Goal: Information Seeking & Learning: Learn about a topic

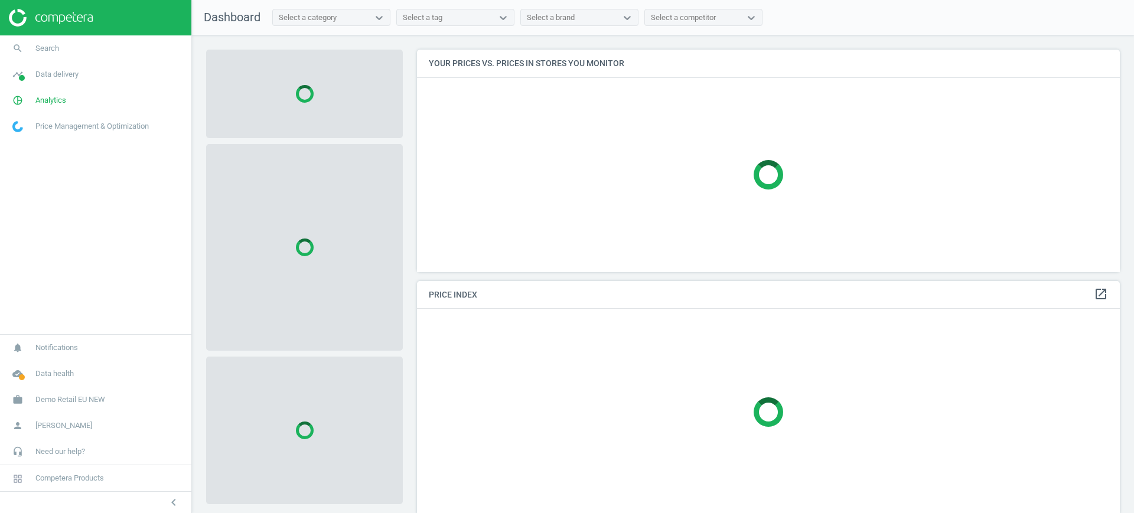
scroll to position [245, 715]
click at [56, 408] on link "work Demo Retail EU NEW" at bounding box center [95, 400] width 191 height 26
click at [28, 371] on link "Switch campaign" at bounding box center [95, 365] width 191 height 18
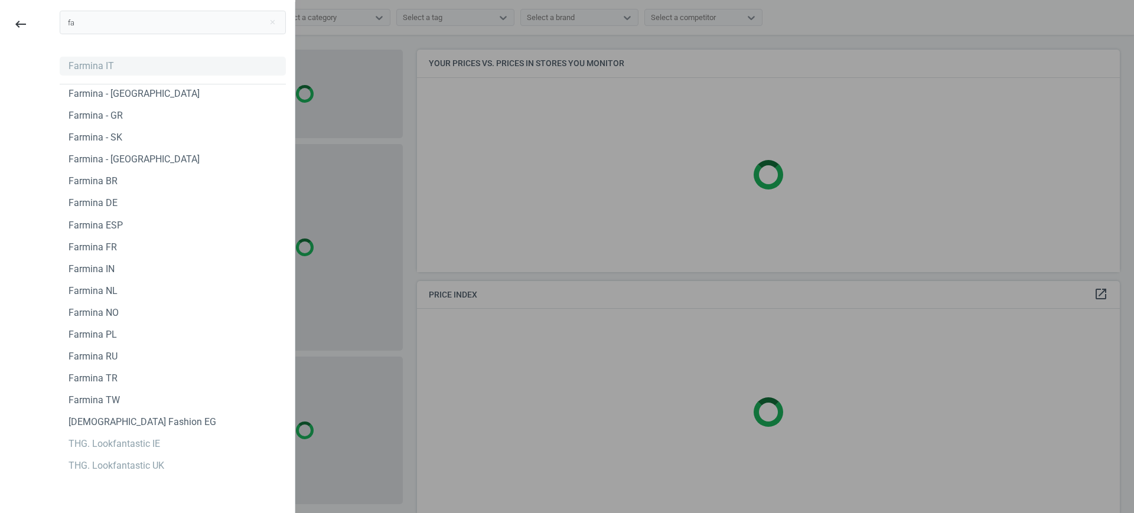
type input "fa"
click at [87, 60] on div "Farmina IT" at bounding box center [91, 66] width 45 height 13
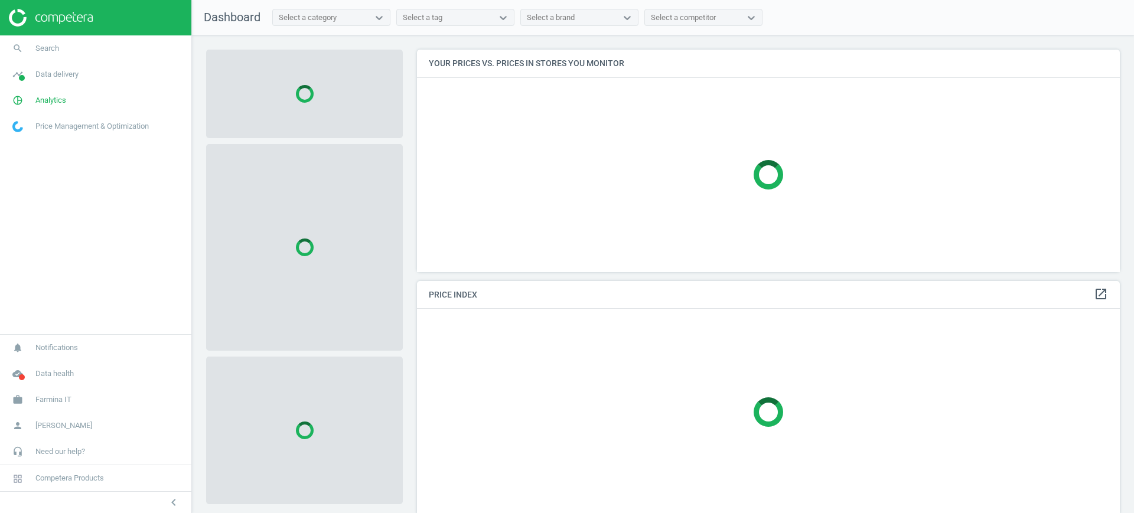
scroll to position [245, 715]
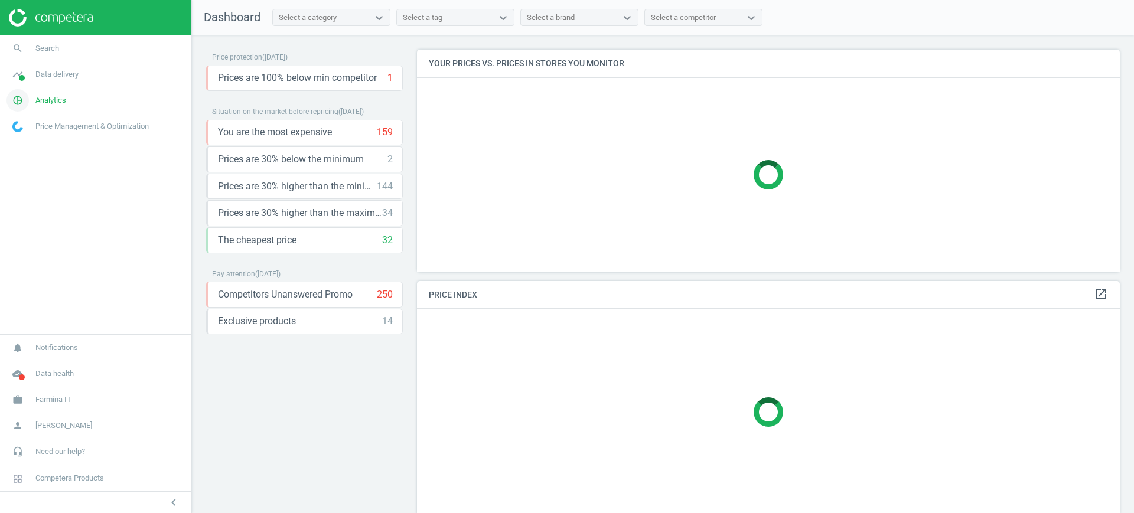
click at [59, 96] on span "Analytics" at bounding box center [50, 100] width 31 height 11
click at [35, 146] on span "Products" at bounding box center [27, 143] width 28 height 9
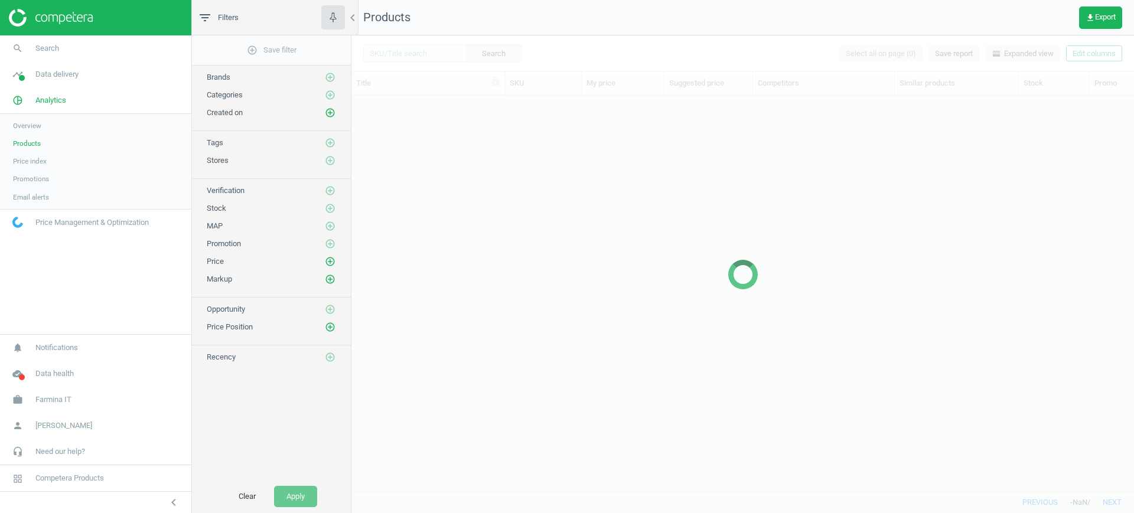
scroll to position [373, 771]
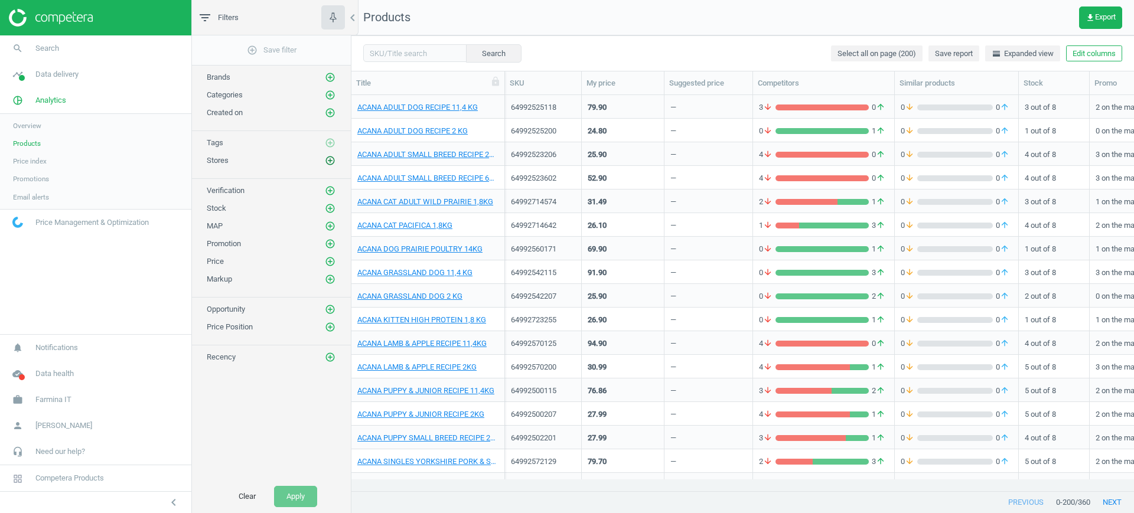
click at [335, 159] on icon "add_circle_outline" at bounding box center [330, 160] width 11 height 11
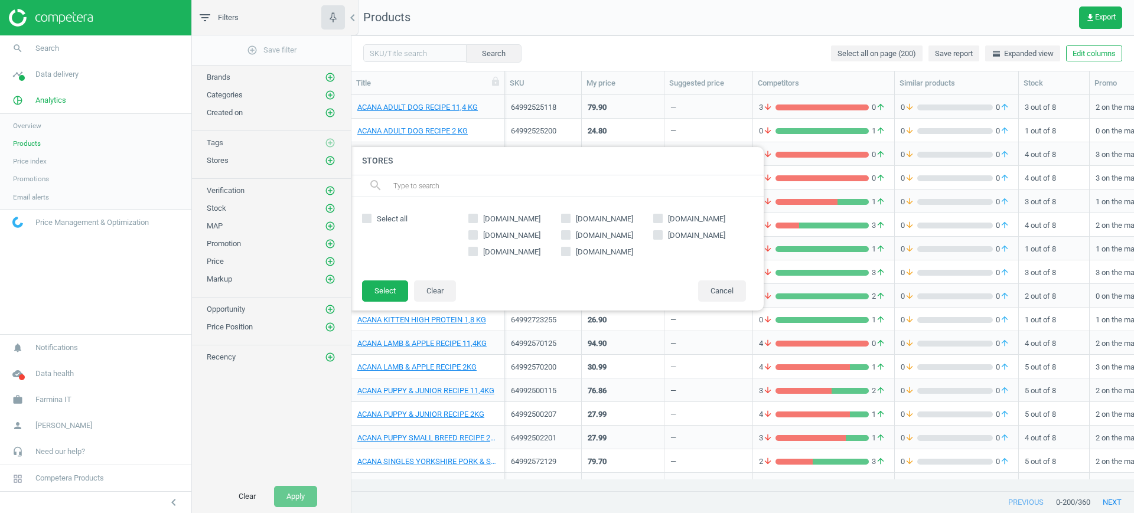
click at [497, 220] on span "zooplus.it" at bounding box center [512, 219] width 62 height 11
click at [477, 220] on input "zooplus.it" at bounding box center [474, 218] width 8 height 8
checkbox input "true"
click at [395, 289] on button "Select" at bounding box center [385, 291] width 46 height 21
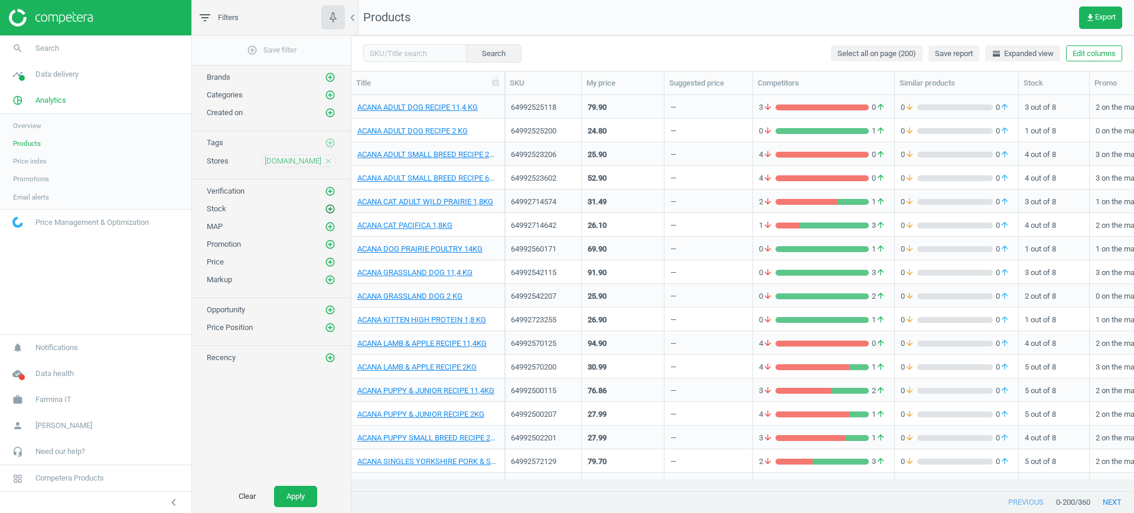
click at [325, 212] on icon "add_circle_outline" at bounding box center [330, 209] width 11 height 11
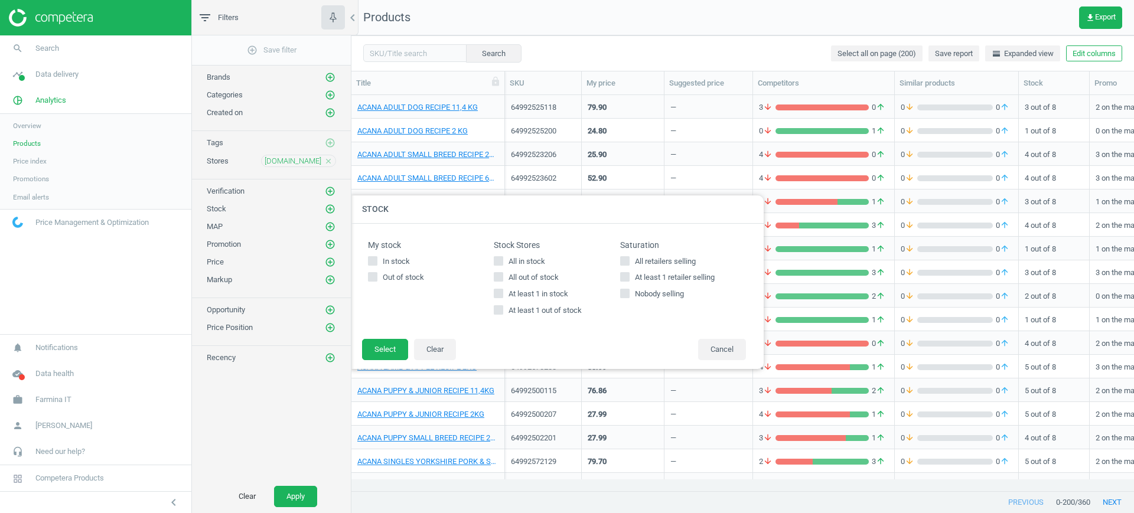
click at [492, 262] on label "In stock" at bounding box center [431, 261] width 126 height 11
click at [377, 262] on input "In stock" at bounding box center [373, 261] width 8 height 8
click at [402, 260] on span "In stock" at bounding box center [396, 261] width 32 height 11
click at [377, 260] on input "In stock" at bounding box center [373, 261] width 8 height 8
checkbox input "false"
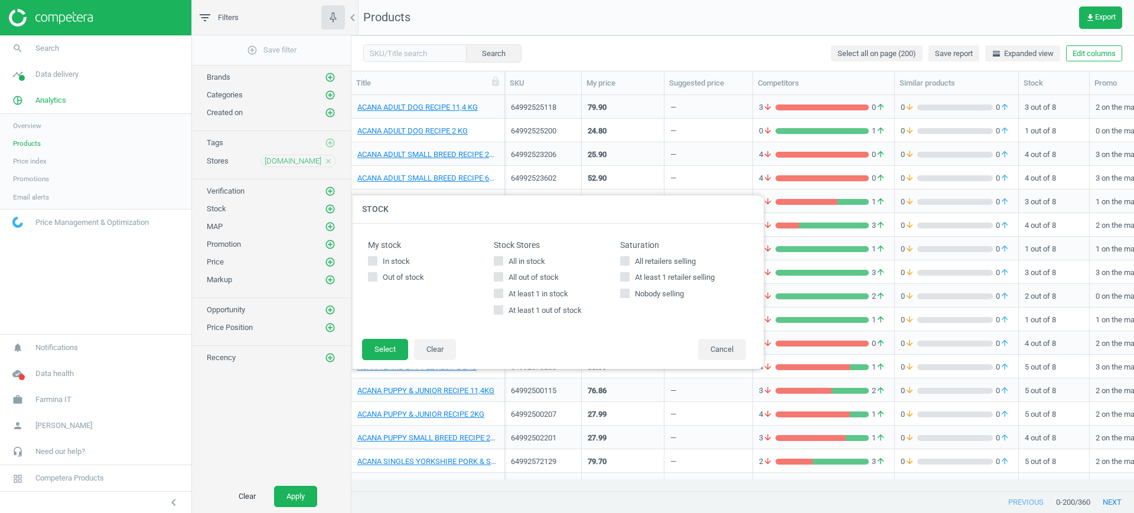
click at [501, 259] on input "All in stock" at bounding box center [499, 261] width 8 height 8
checkbox input "true"
click at [379, 354] on button "Select" at bounding box center [385, 349] width 46 height 21
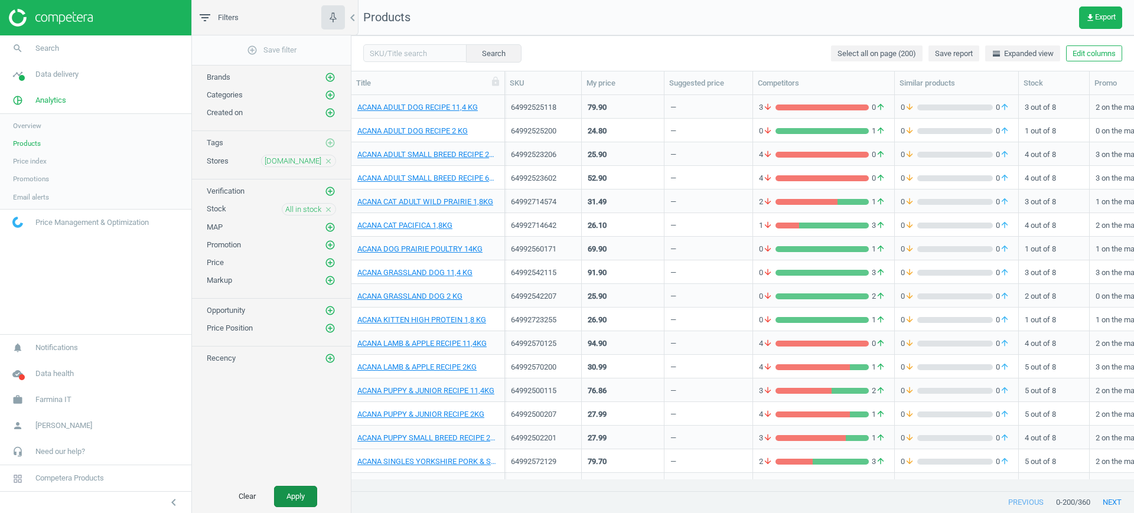
click at [299, 493] on button "Apply" at bounding box center [295, 496] width 43 height 21
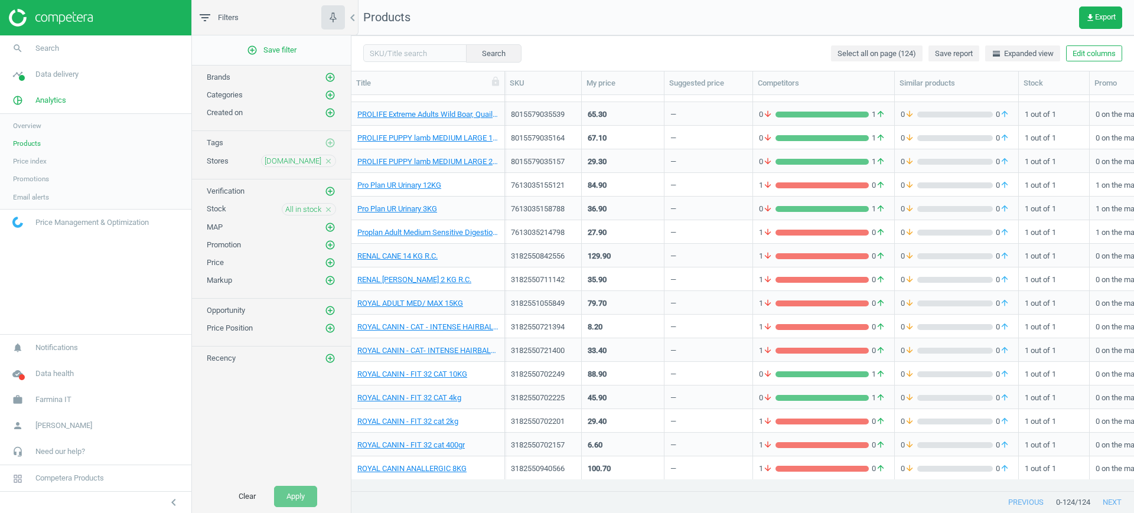
scroll to position [1789, 0]
click at [400, 186] on link "Pro Plan UR Urinary 12KG" at bounding box center [399, 185] width 84 height 11
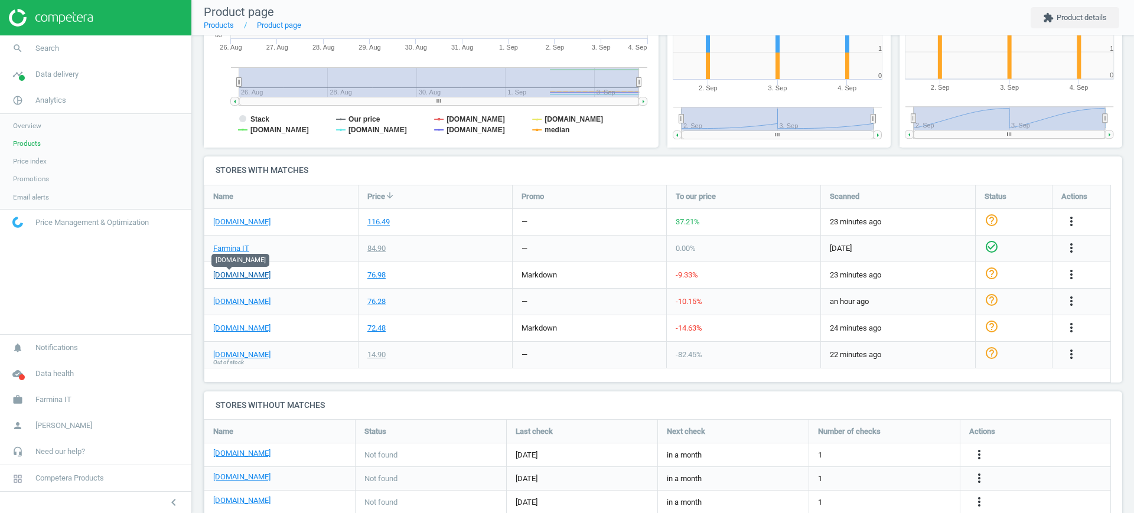
click at [243, 275] on link "[DOMAIN_NAME]" at bounding box center [241, 275] width 57 height 11
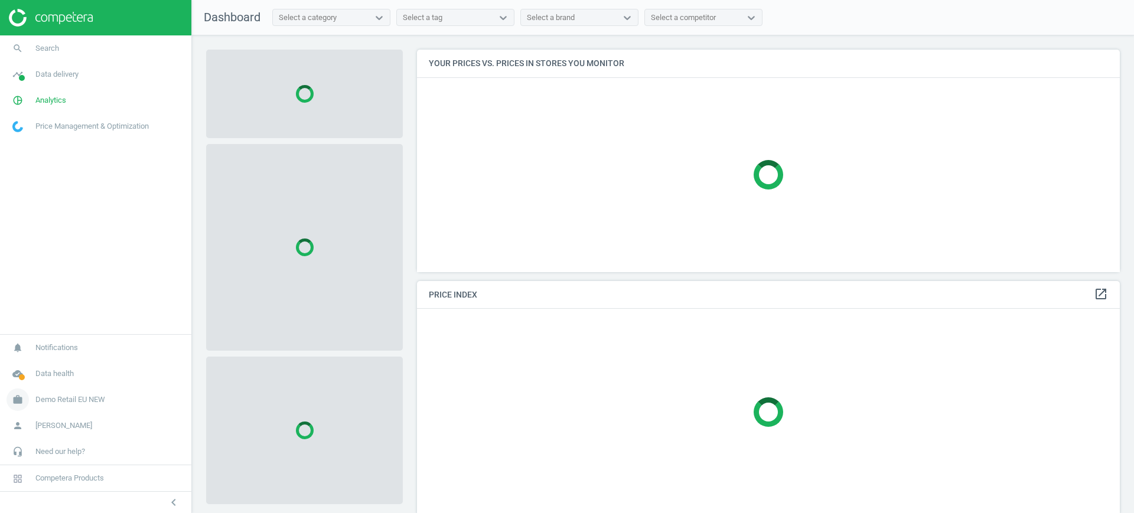
scroll to position [245, 715]
click at [52, 399] on span "Demo Retail EU NEW" at bounding box center [70, 400] width 70 height 11
click at [52, 369] on link "Switch campaign" at bounding box center [95, 365] width 191 height 18
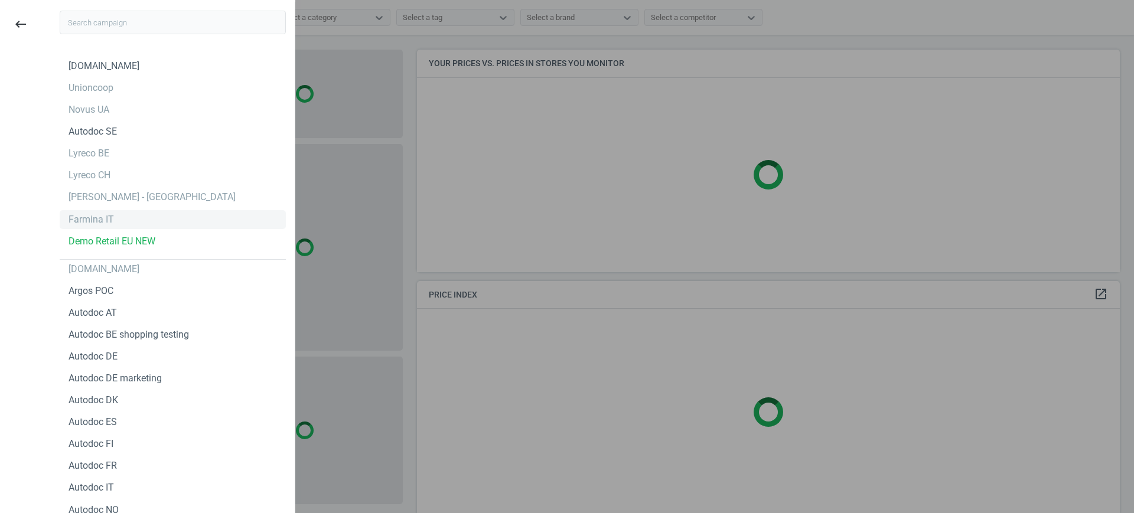
click at [103, 222] on div "Farmina IT" at bounding box center [91, 219] width 45 height 13
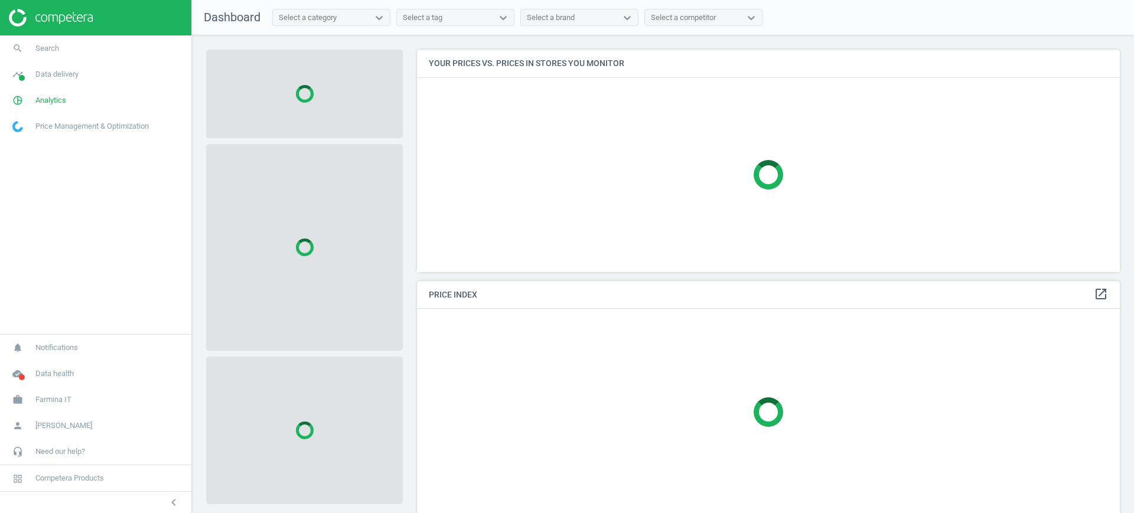
scroll to position [245, 715]
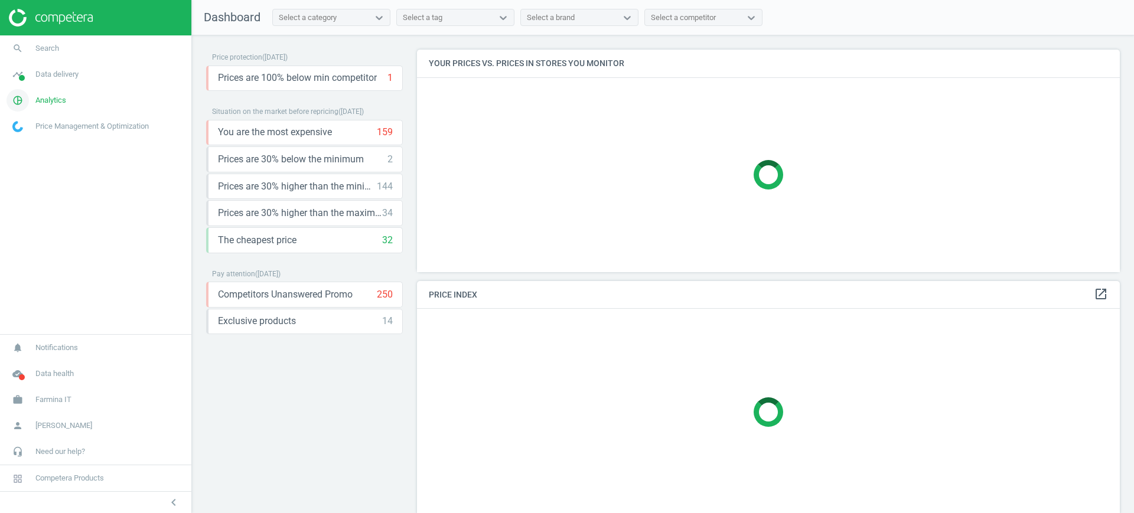
click at [50, 103] on span "Analytics" at bounding box center [50, 100] width 31 height 11
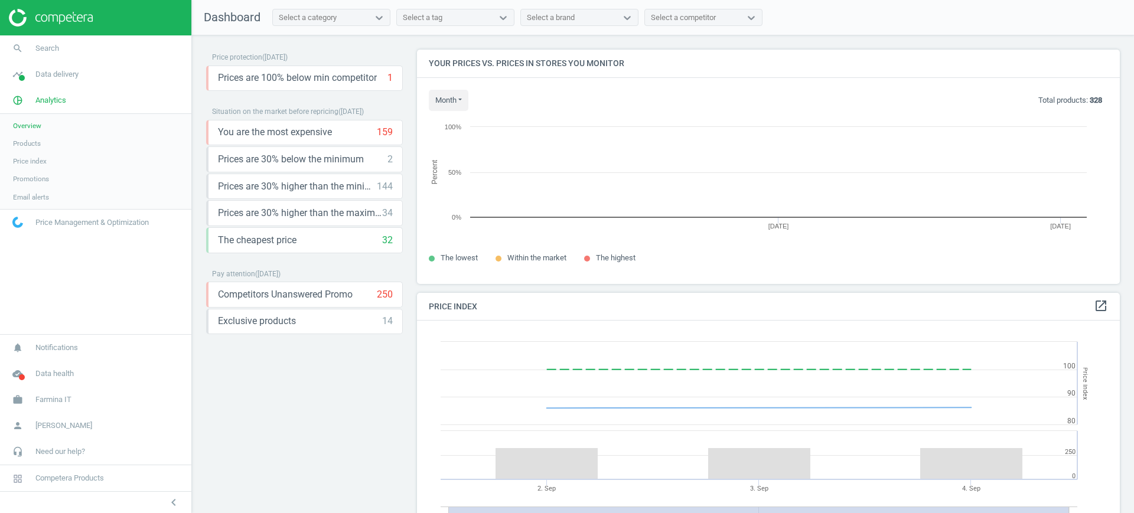
scroll to position [295, 715]
click at [31, 142] on span "Products" at bounding box center [27, 143] width 28 height 9
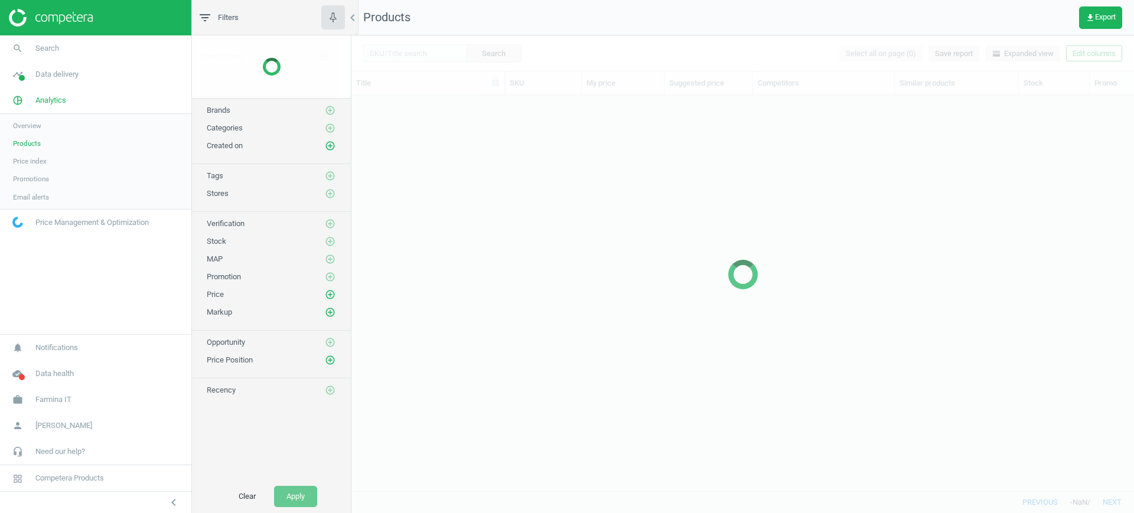
scroll to position [373, 771]
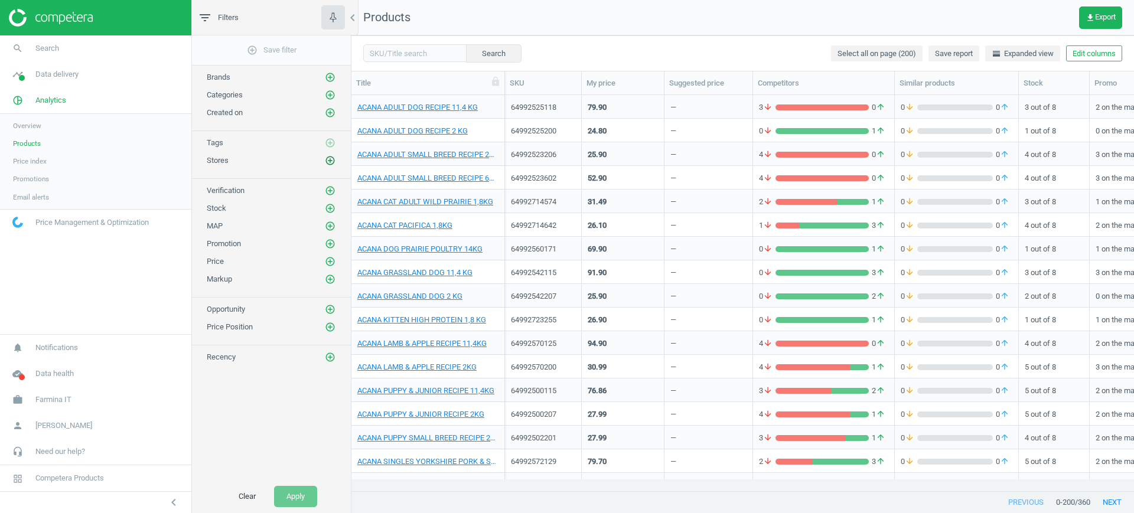
click at [334, 164] on icon "add_circle_outline" at bounding box center [330, 160] width 11 height 11
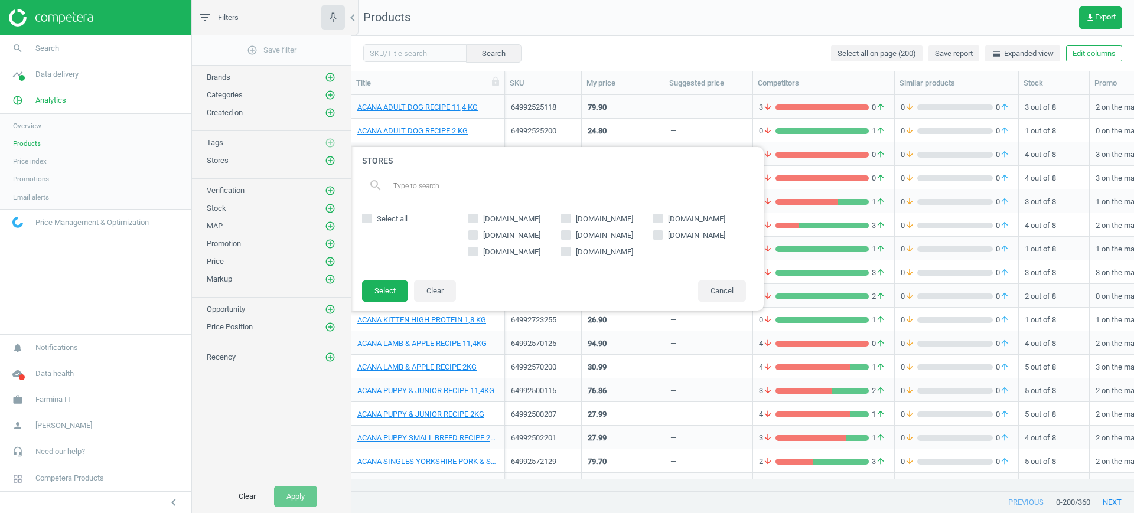
click at [663, 223] on label "cocoricoshop.it" at bounding box center [699, 219] width 93 height 11
click at [662, 222] on input "cocoricoshop.it" at bounding box center [658, 218] width 8 height 8
checkbox input "true"
click at [384, 289] on button "Select" at bounding box center [385, 291] width 46 height 21
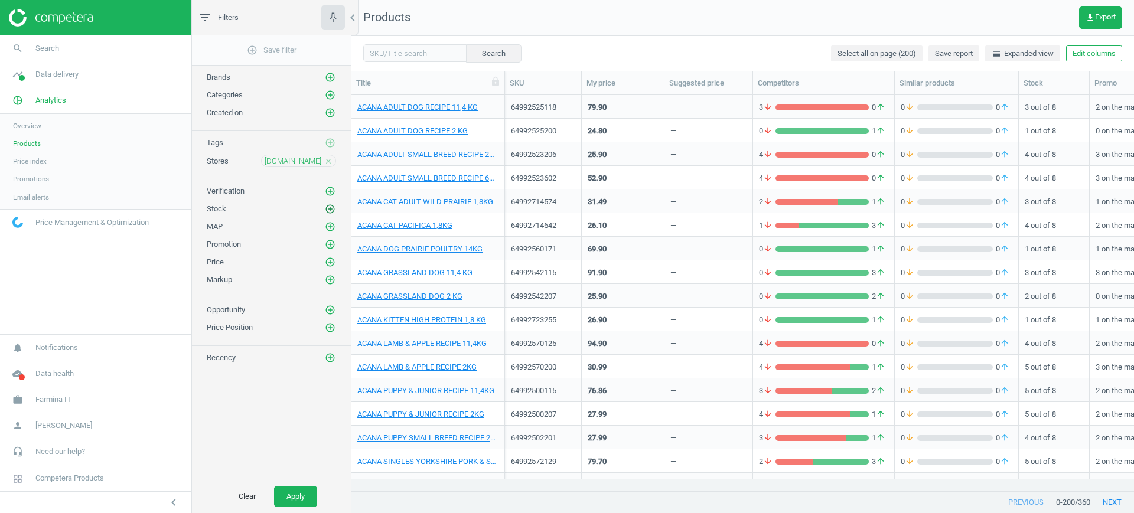
click at [334, 210] on icon "add_circle_outline" at bounding box center [330, 209] width 11 height 11
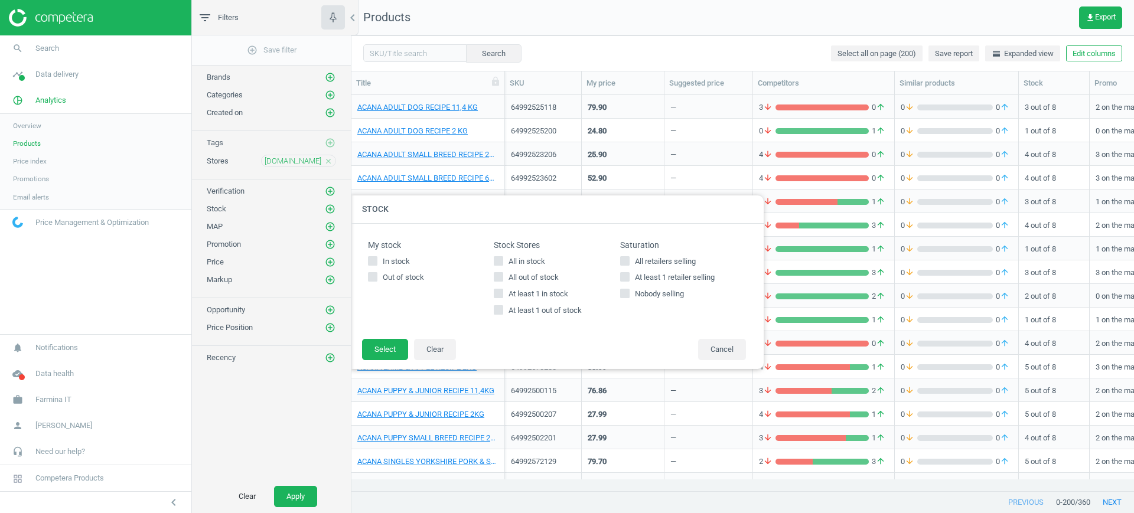
click at [506, 260] on span "All in stock" at bounding box center [526, 261] width 41 height 11
click at [503, 260] on input "All in stock" at bounding box center [499, 261] width 8 height 8
checkbox input "true"
click at [380, 350] on button "Select" at bounding box center [385, 349] width 46 height 21
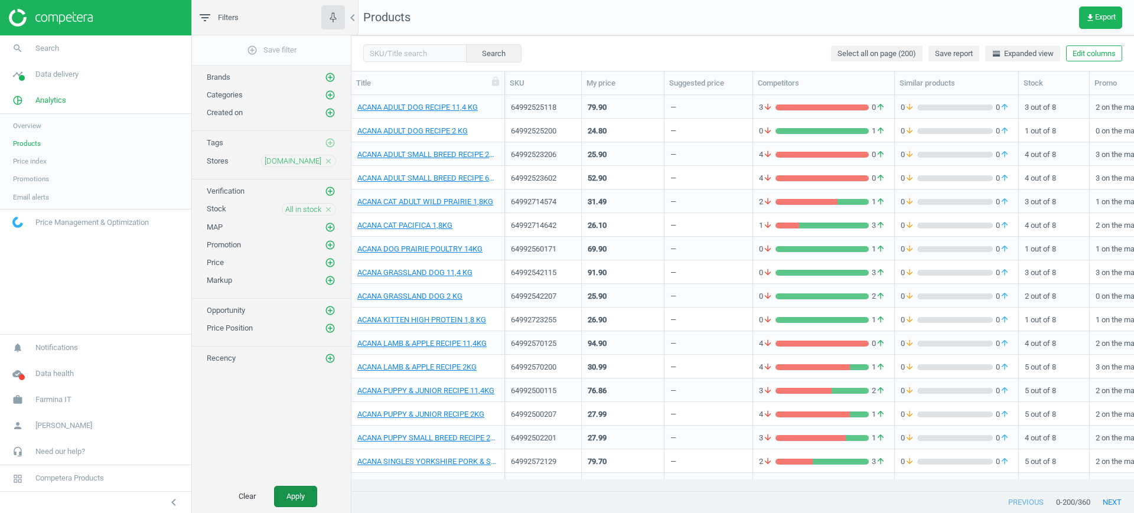
click at [294, 495] on button "Apply" at bounding box center [295, 496] width 43 height 21
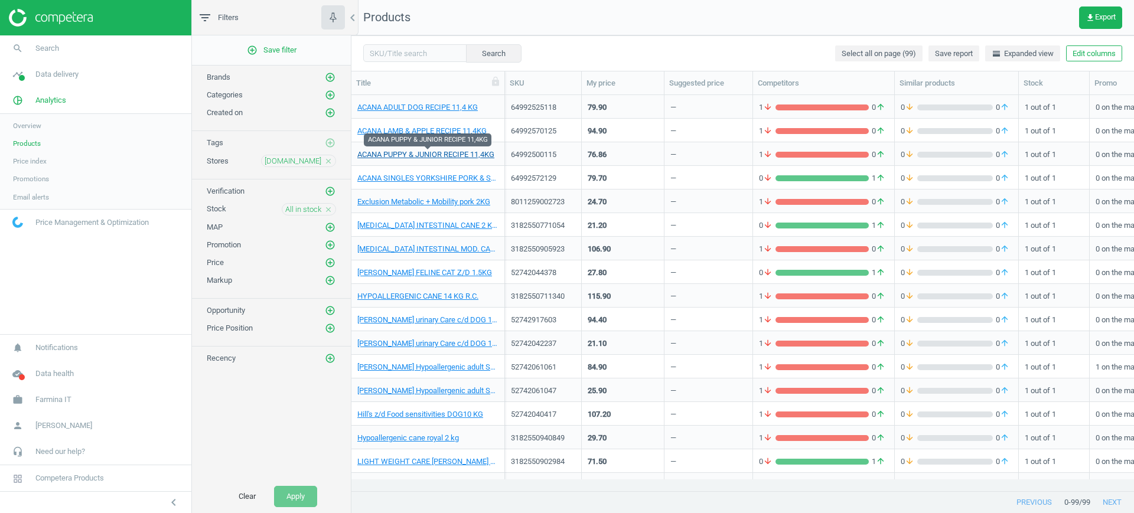
click at [456, 155] on link "ACANA PUPPY & JUNIOR RECIPE 11,4KG" at bounding box center [425, 154] width 137 height 11
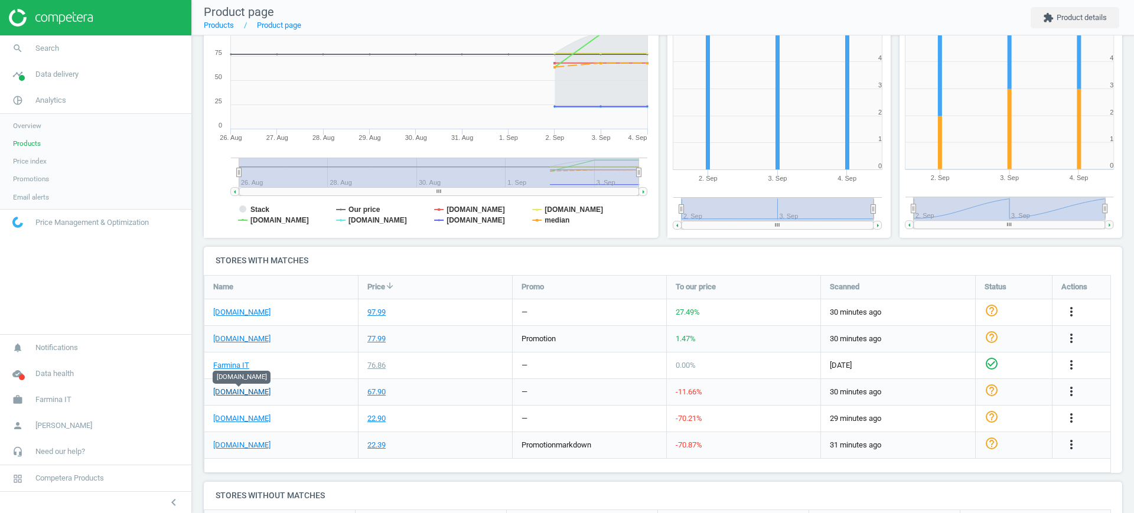
click at [247, 395] on link "[DOMAIN_NAME]" at bounding box center [241, 392] width 57 height 11
click at [36, 145] on span "Products" at bounding box center [27, 143] width 28 height 9
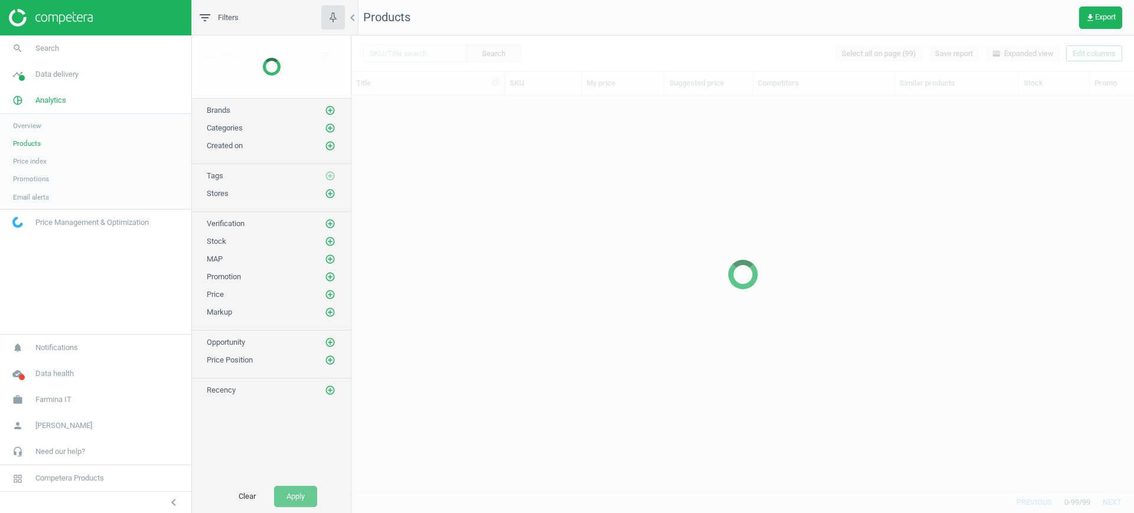
scroll to position [373, 771]
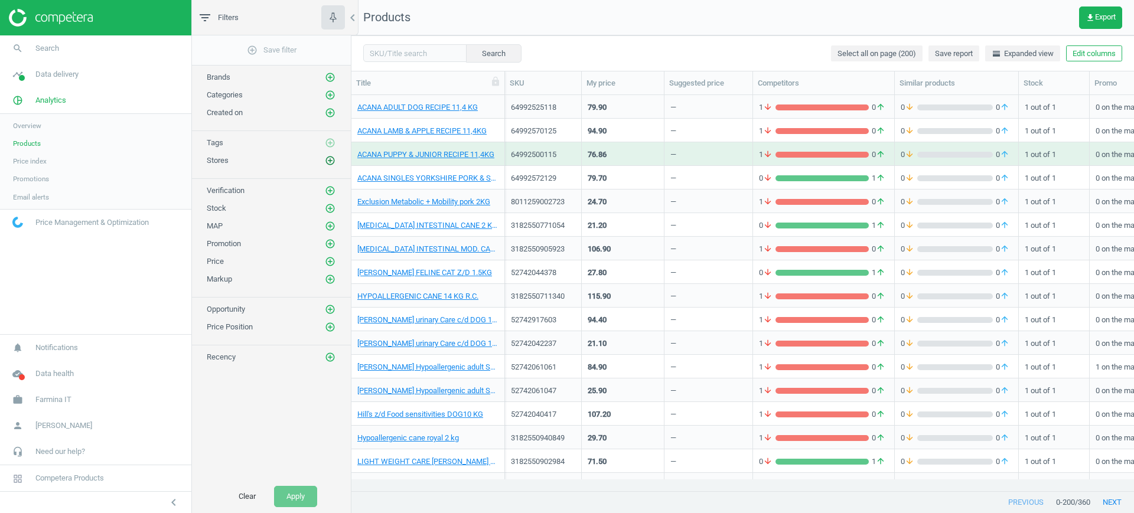
click at [329, 161] on icon "add_circle_outline" at bounding box center [330, 160] width 11 height 11
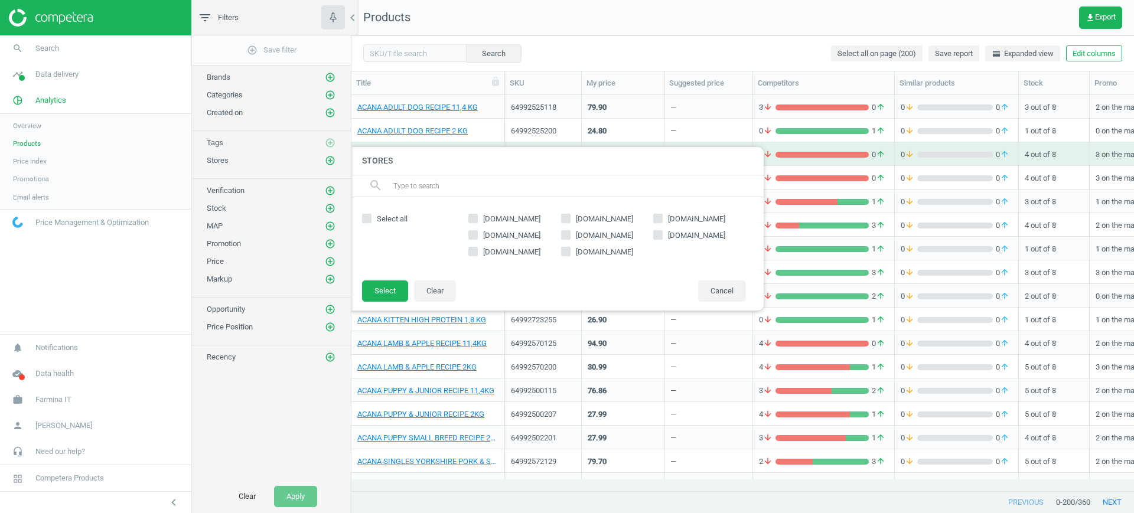
click at [594, 239] on span "[DOMAIN_NAME]" at bounding box center [604, 235] width 62 height 11
click at [569, 239] on input "[DOMAIN_NAME]" at bounding box center [566, 235] width 8 height 8
checkbox input "true"
click at [386, 283] on button "Select" at bounding box center [385, 291] width 46 height 21
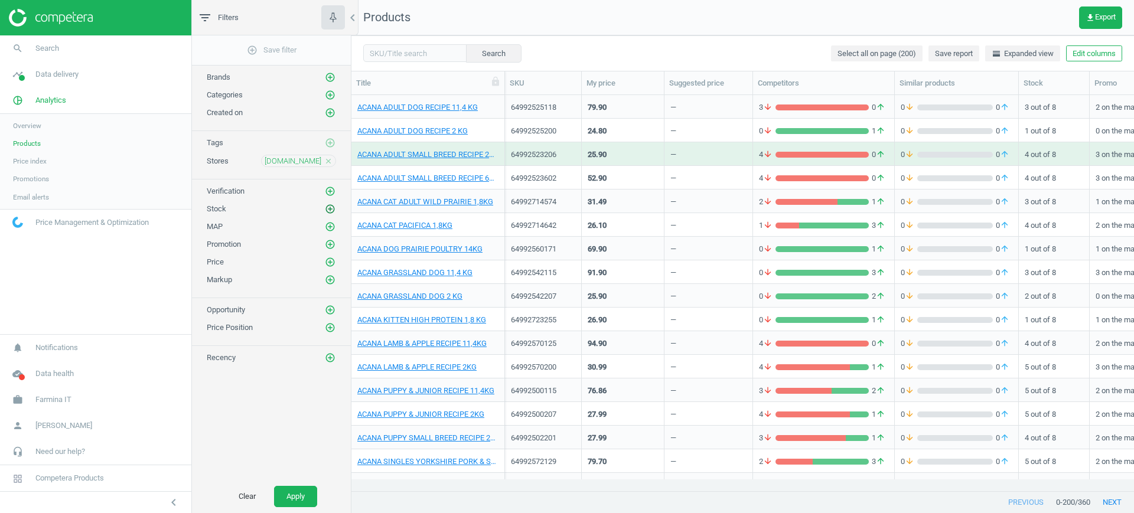
click at [328, 206] on icon "add_circle_outline" at bounding box center [330, 209] width 11 height 11
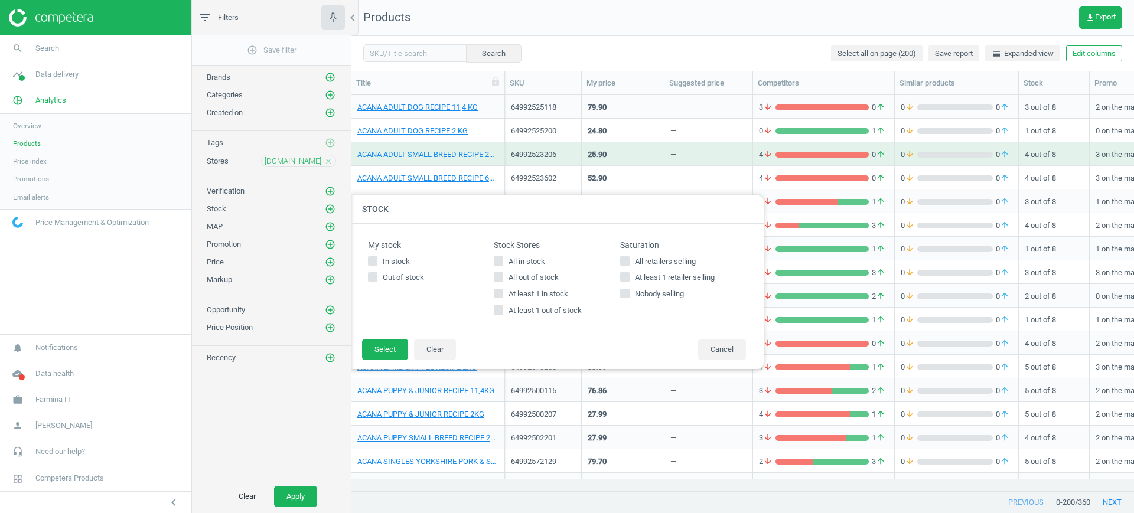
click at [496, 260] on input "All in stock" at bounding box center [499, 261] width 8 height 8
checkbox input "true"
click at [395, 347] on button "Select" at bounding box center [385, 349] width 46 height 21
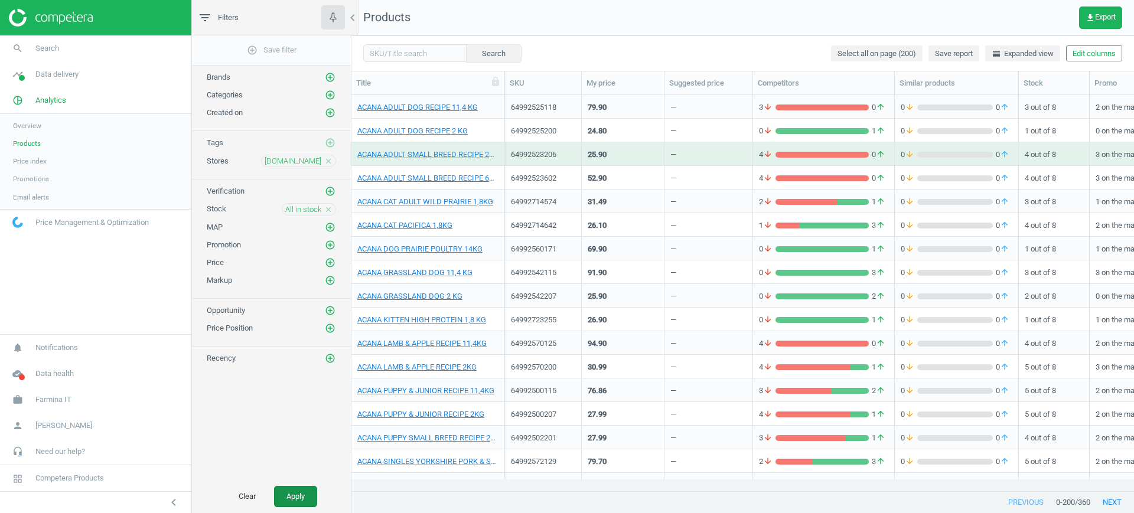
click at [301, 494] on button "Apply" at bounding box center [295, 496] width 43 height 21
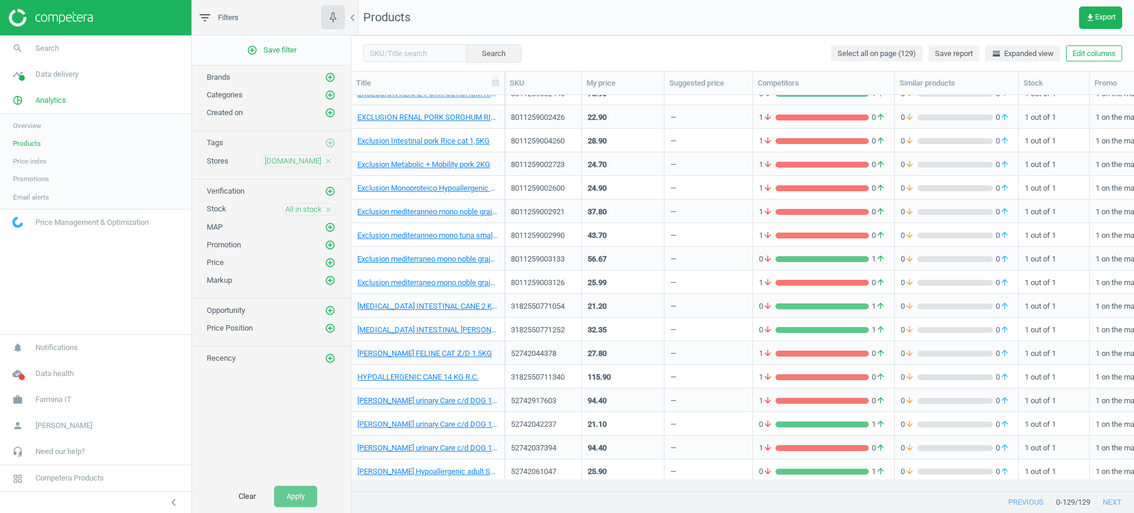
scroll to position [461, 0]
drag, startPoint x: 307, startPoint y: 154, endPoint x: 298, endPoint y: 162, distance: 12.1
click at [298, 162] on div "Stores bauzaar.it close" at bounding box center [271, 158] width 159 height 18
click at [298, 162] on span "[DOMAIN_NAME]" at bounding box center [293, 161] width 57 height 11
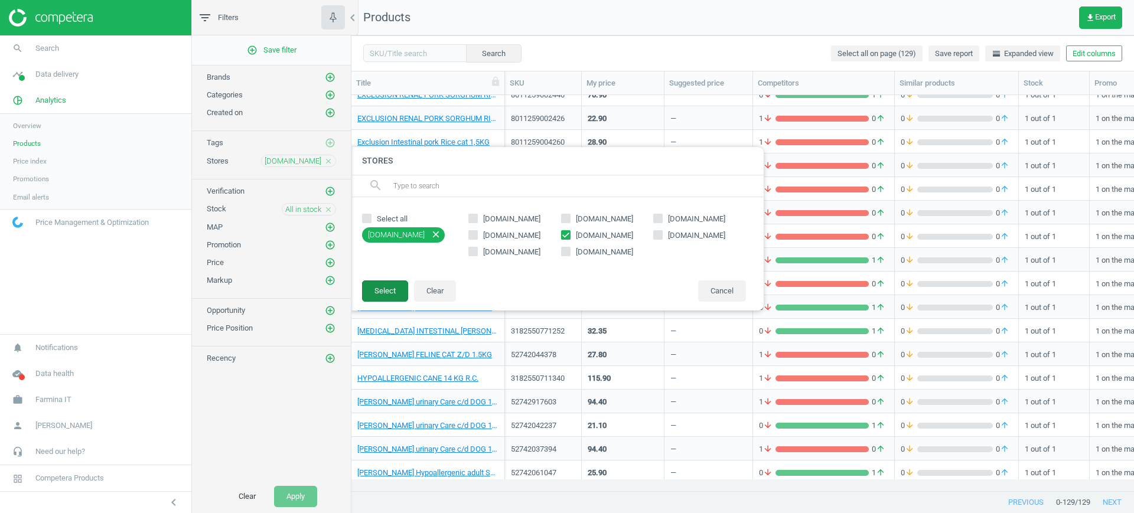
click at [389, 292] on button "Select" at bounding box center [385, 291] width 46 height 21
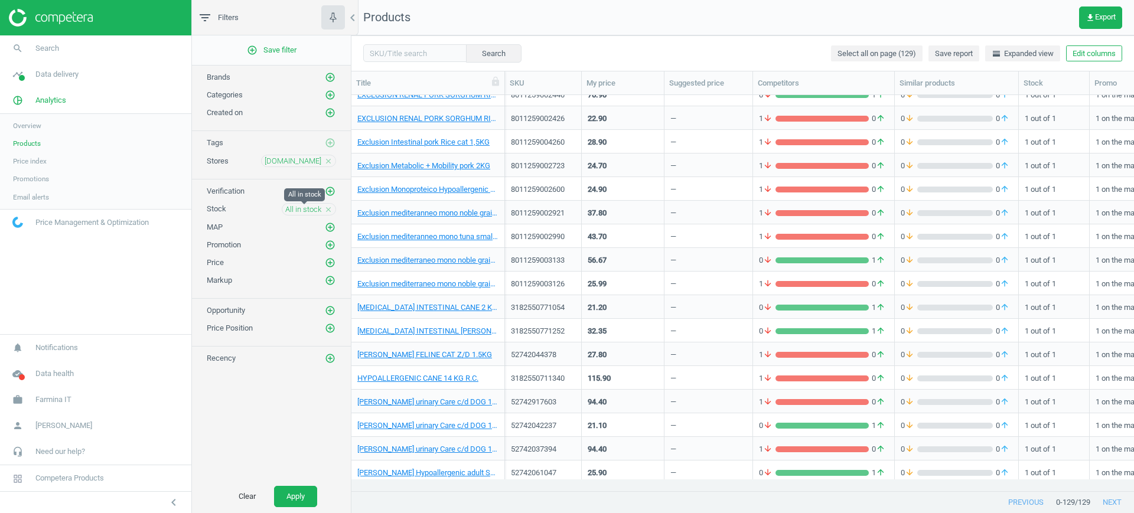
click at [300, 210] on span "All in stock" at bounding box center [303, 209] width 36 height 11
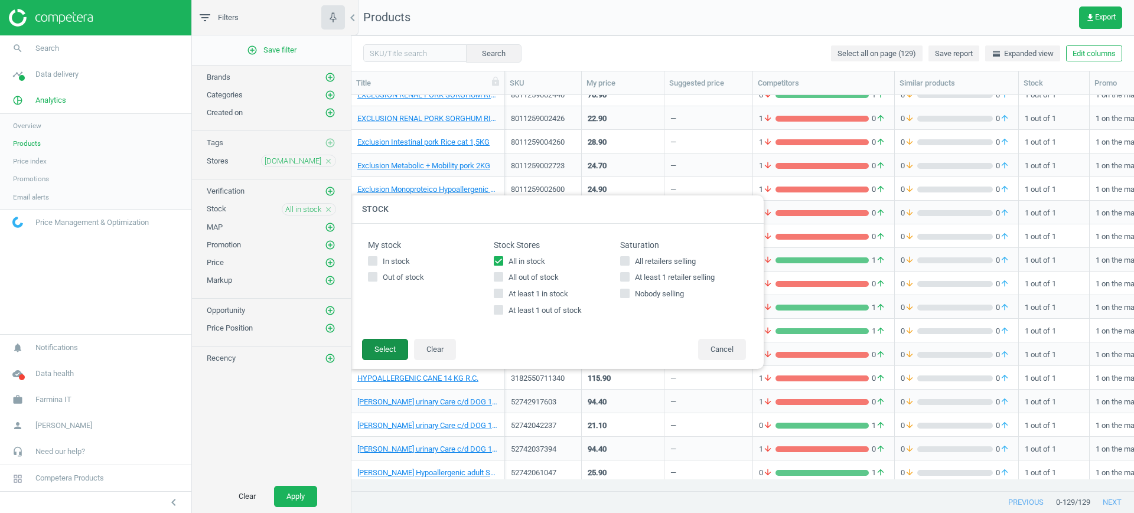
click at [391, 351] on button "Select" at bounding box center [385, 349] width 46 height 21
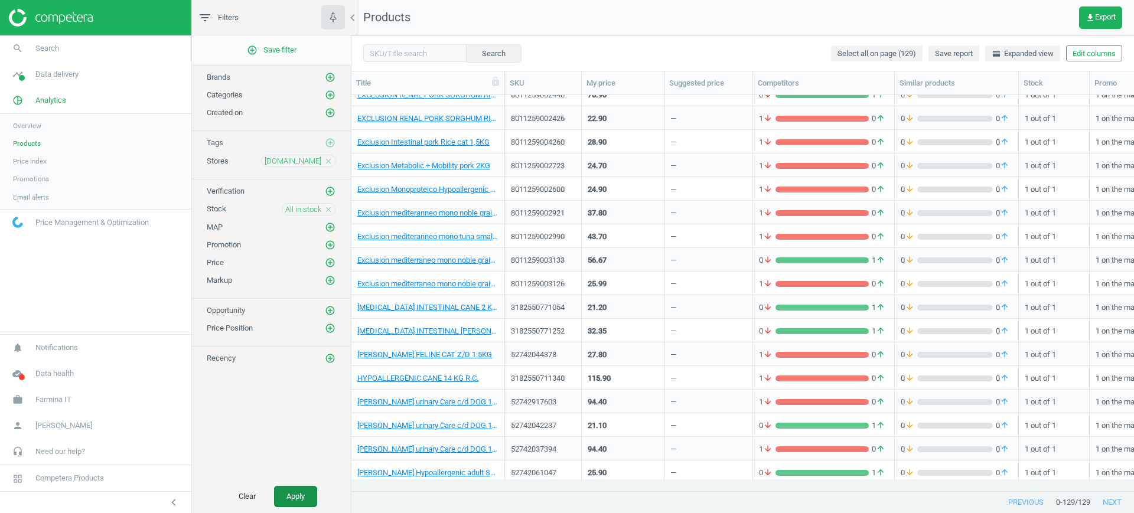
click at [295, 500] on button "Apply" at bounding box center [295, 496] width 43 height 21
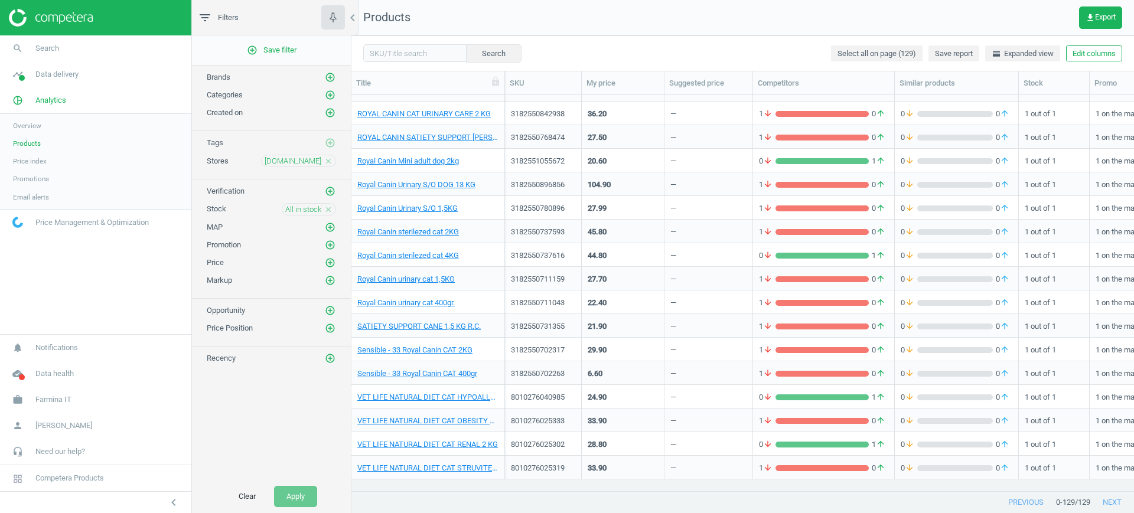
scroll to position [2287, 0]
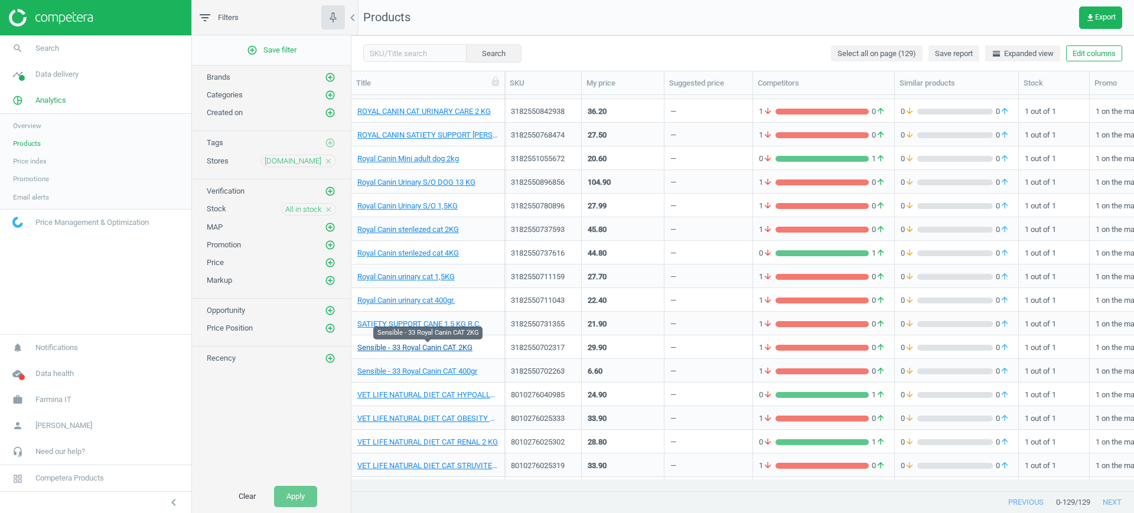
click at [455, 348] on link "Sensible - 33 Royal Canin CAT 2KG" at bounding box center [414, 348] width 115 height 11
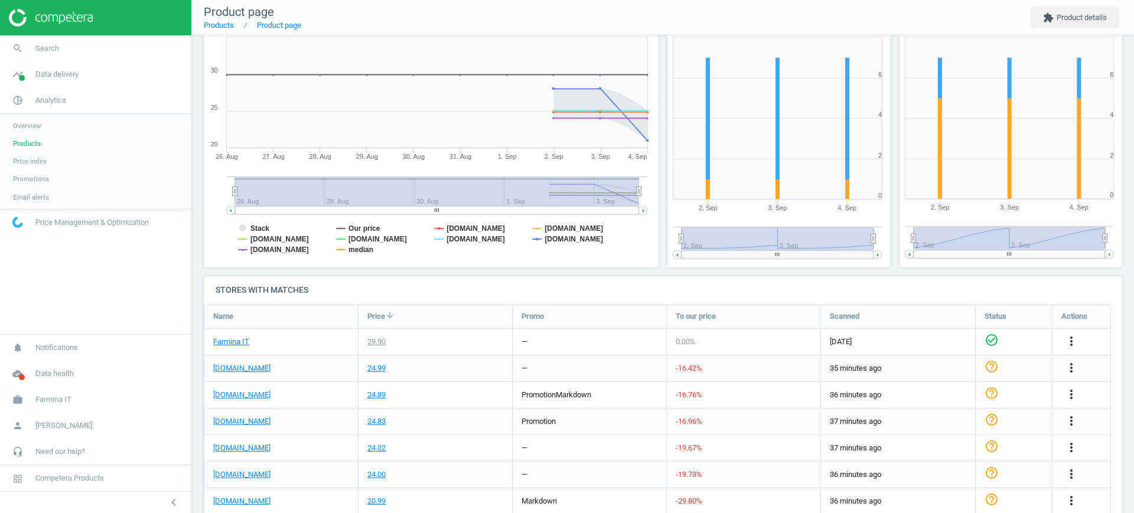
scroll to position [186, 0]
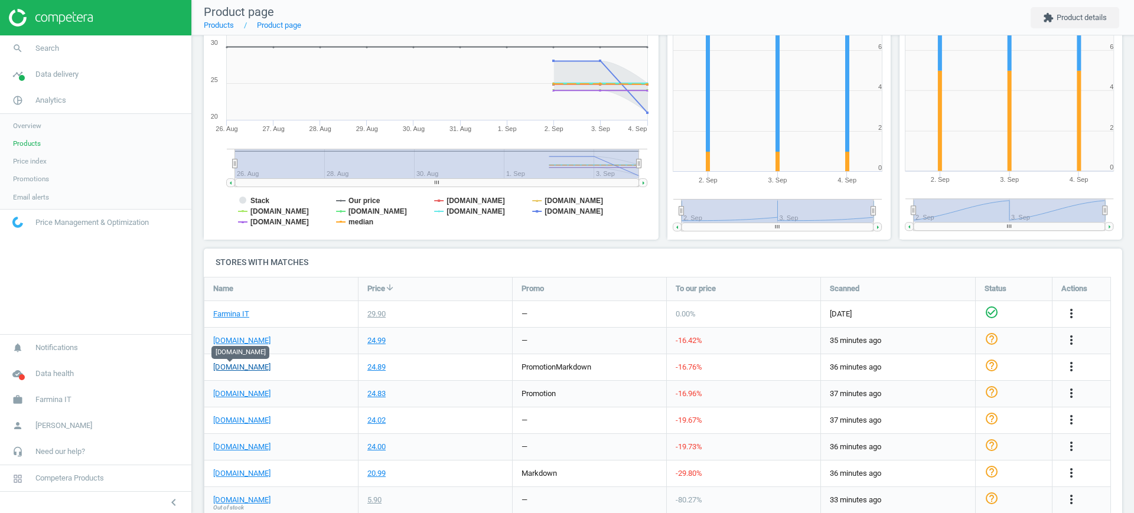
click at [238, 363] on link "[DOMAIN_NAME]" at bounding box center [241, 367] width 57 height 11
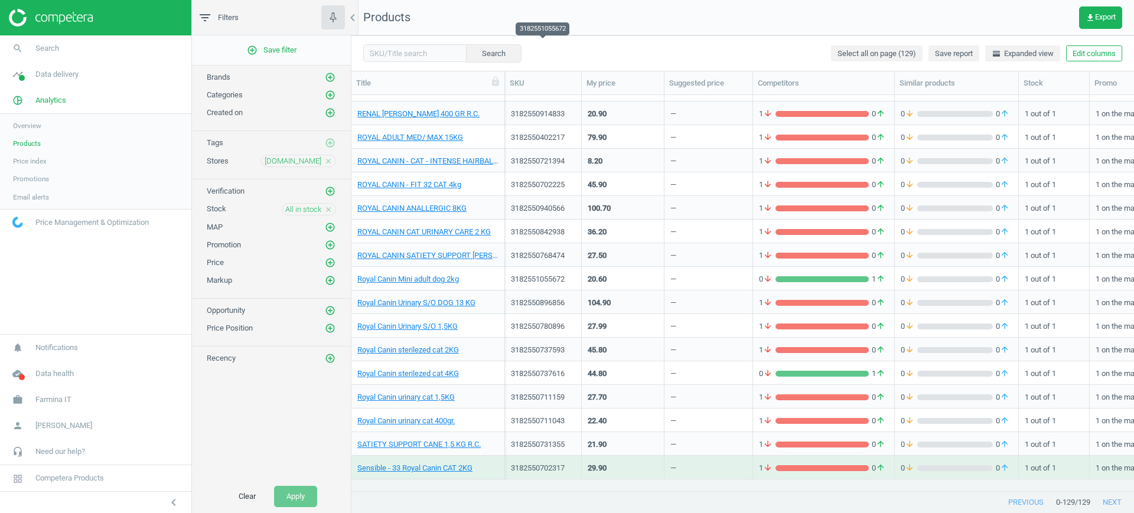
scroll to position [2663, 0]
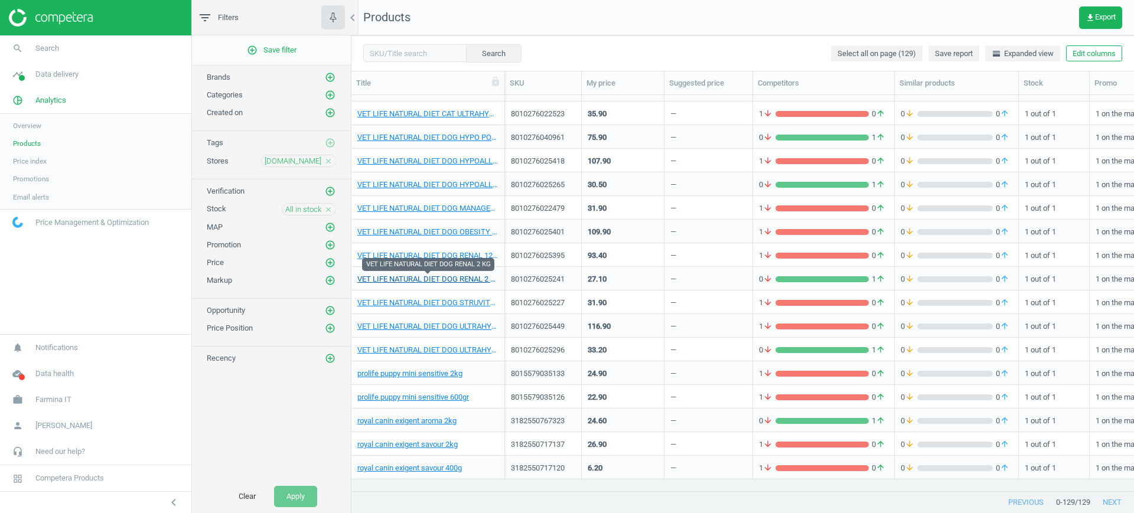
click at [415, 282] on link "VET LIFE NATURAL DIET DOG RENAL 2 KG" at bounding box center [427, 279] width 141 height 11
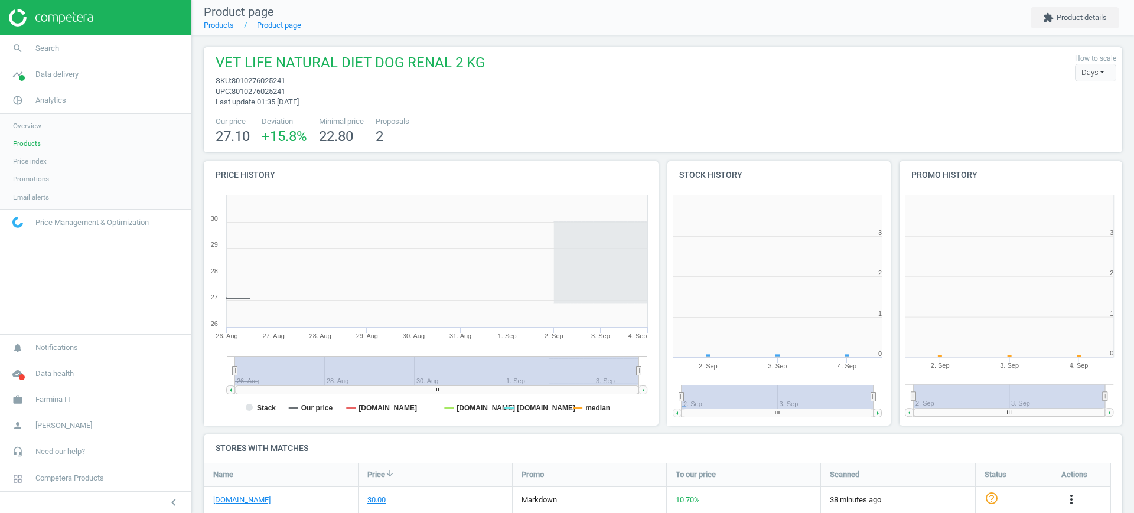
scroll to position [6, 6]
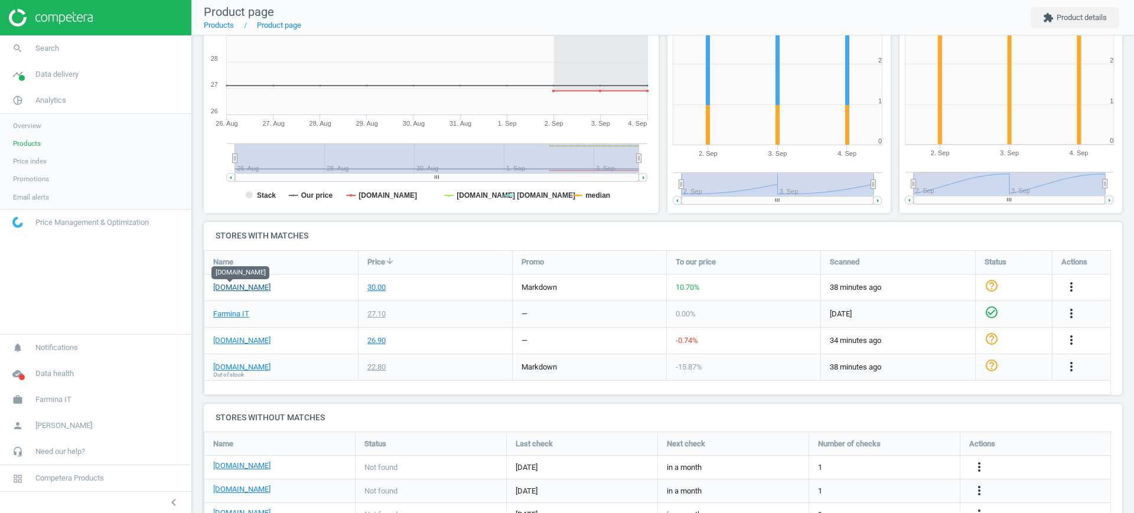
click at [232, 289] on link "[DOMAIN_NAME]" at bounding box center [241, 287] width 57 height 11
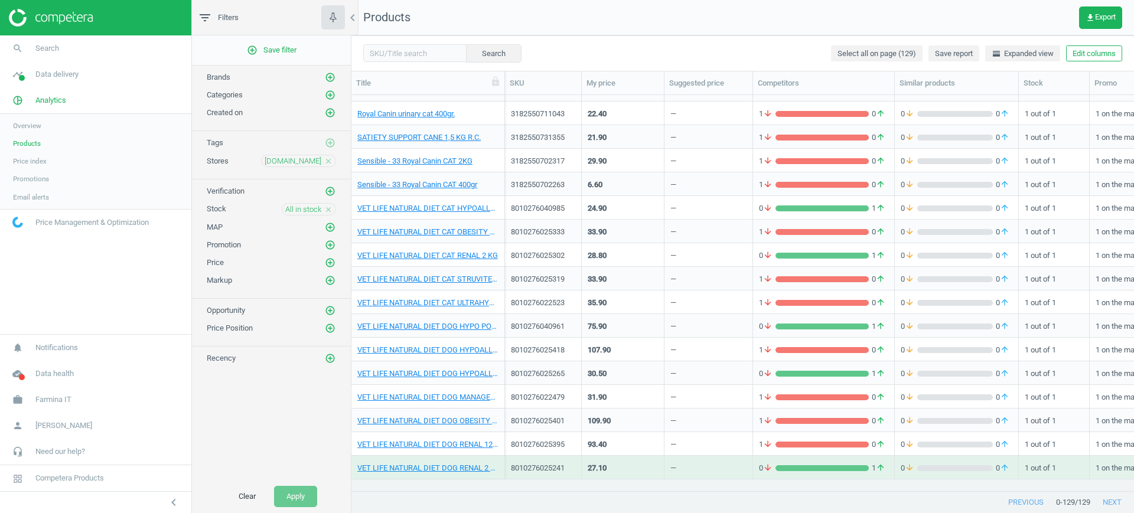
scroll to position [2663, 0]
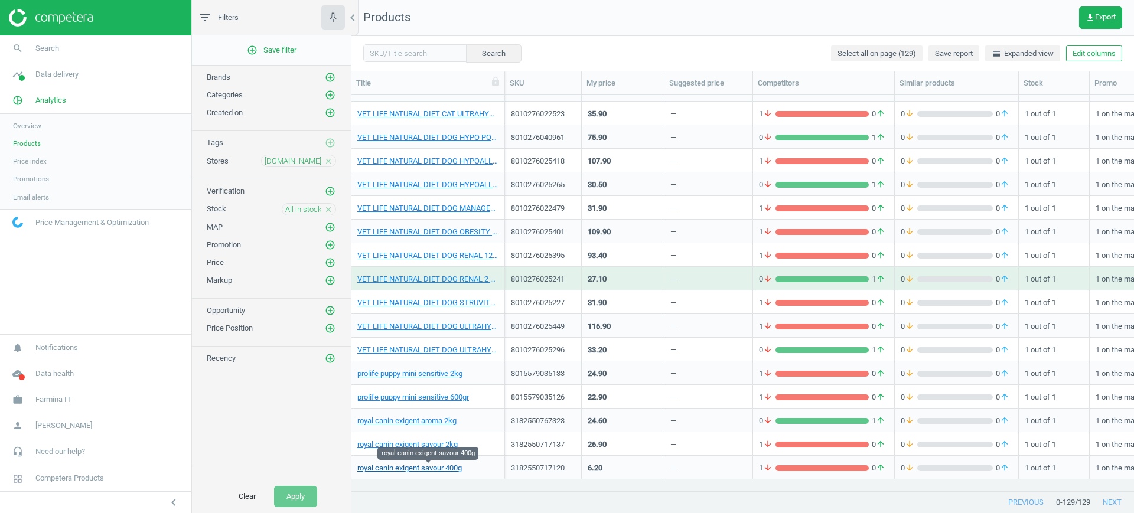
click at [449, 466] on link "royal canin exigent savour 400g" at bounding box center [409, 468] width 105 height 11
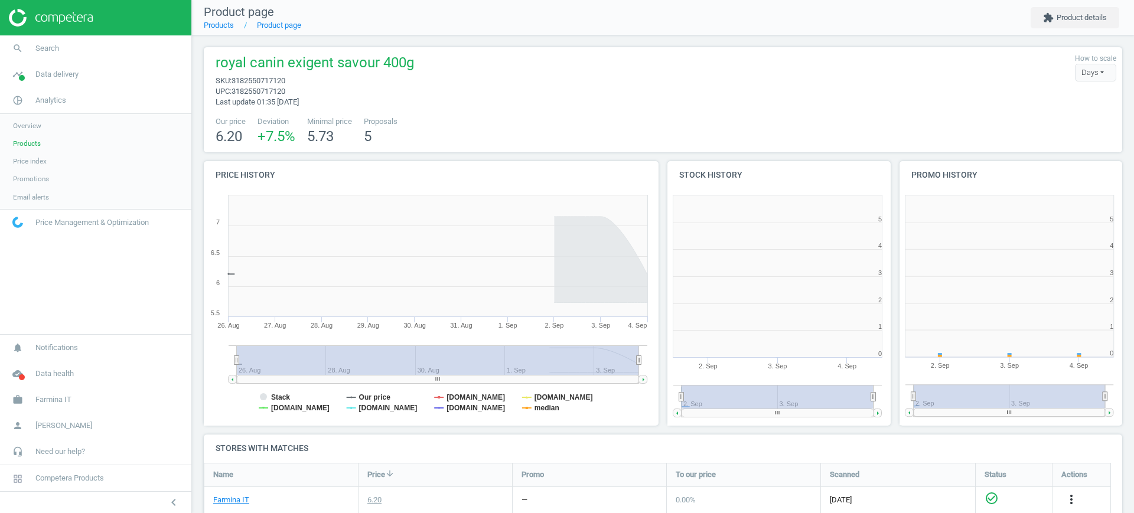
scroll to position [6, 6]
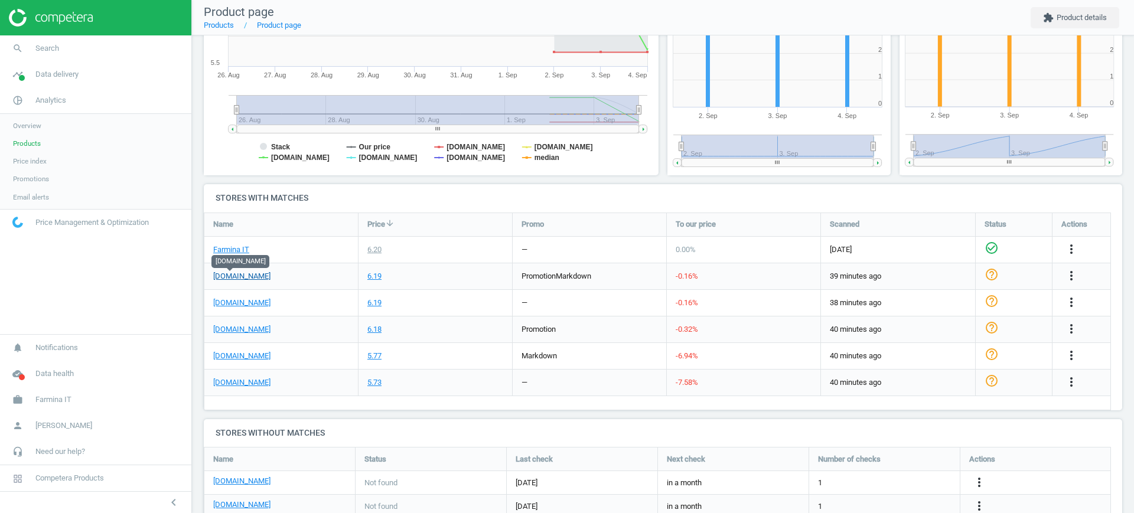
click at [227, 279] on link "[DOMAIN_NAME]" at bounding box center [241, 276] width 57 height 11
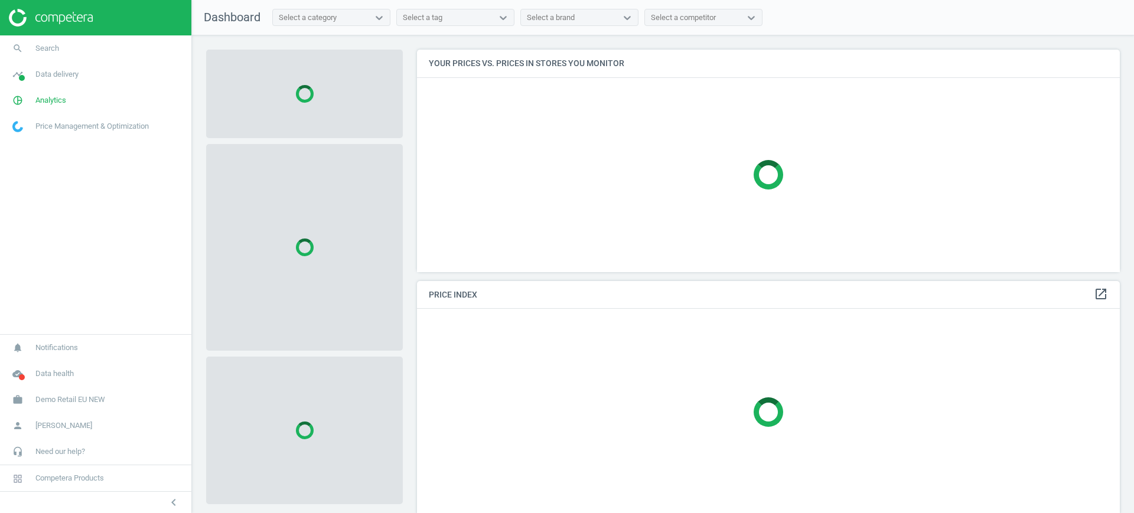
scroll to position [245, 715]
click at [76, 403] on span "Demo Retail EU NEW" at bounding box center [70, 400] width 70 height 11
click at [31, 363] on span "Switch campaign" at bounding box center [39, 364] width 53 height 9
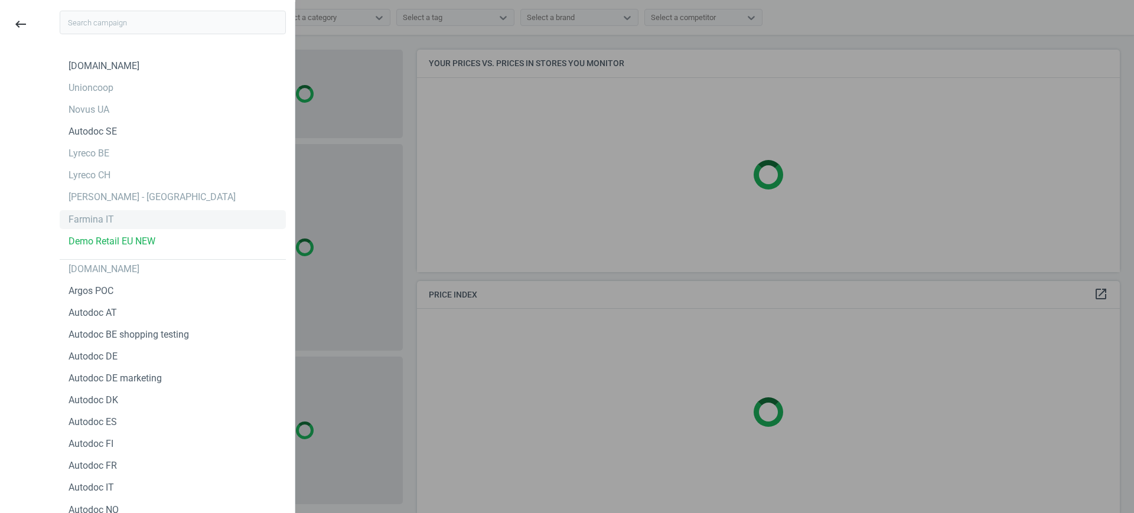
click at [84, 219] on div "Farmina IT" at bounding box center [91, 219] width 45 height 13
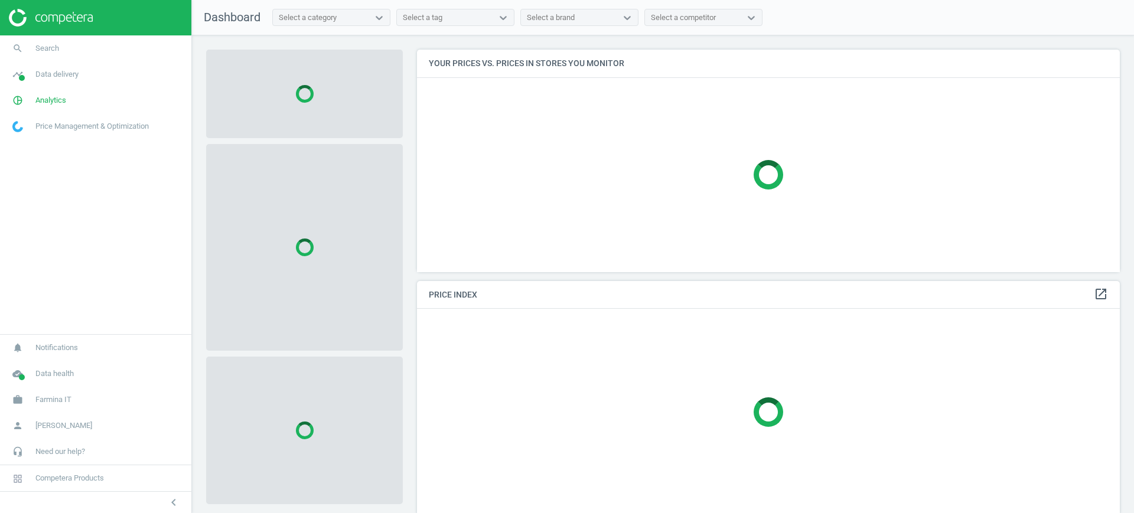
scroll to position [245, 715]
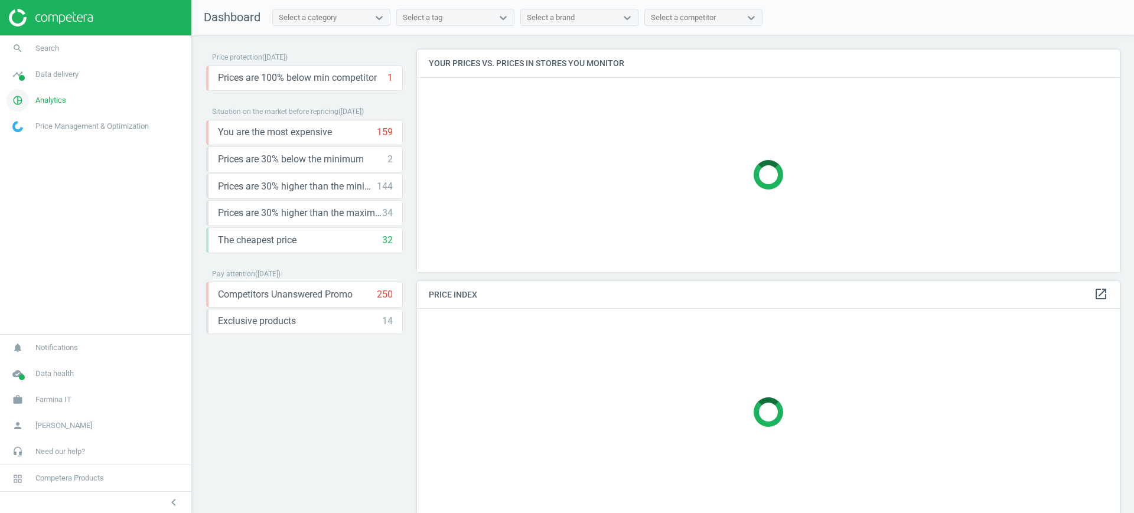
click at [58, 105] on span "Analytics" at bounding box center [50, 100] width 31 height 11
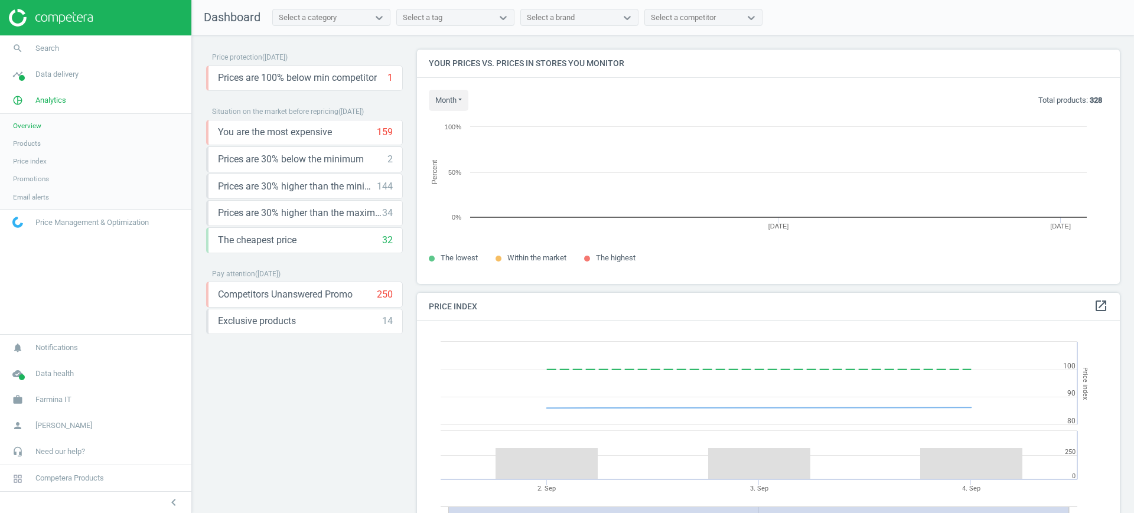
scroll to position [295, 715]
click at [36, 145] on span "Products" at bounding box center [27, 143] width 28 height 9
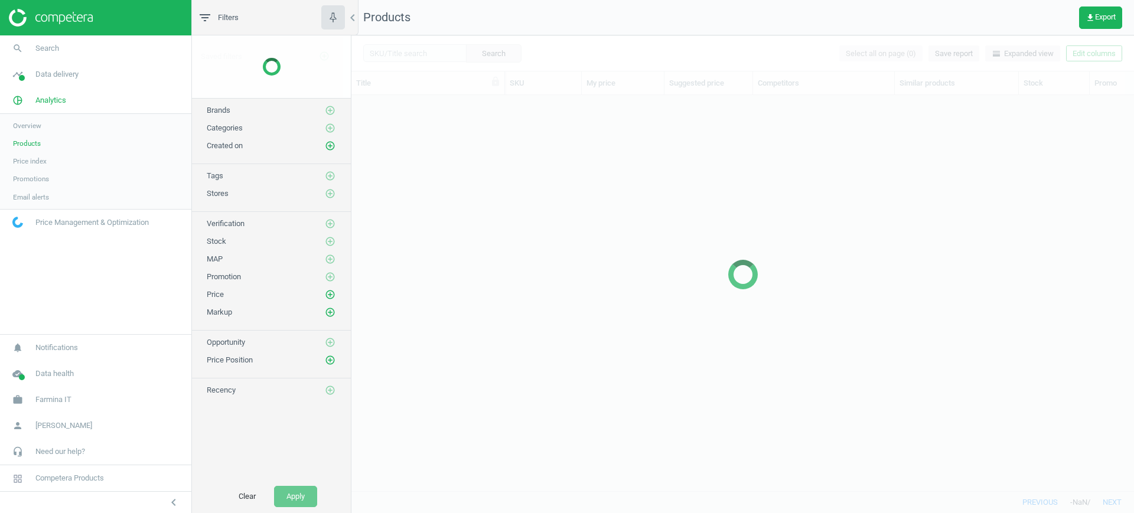
scroll to position [373, 771]
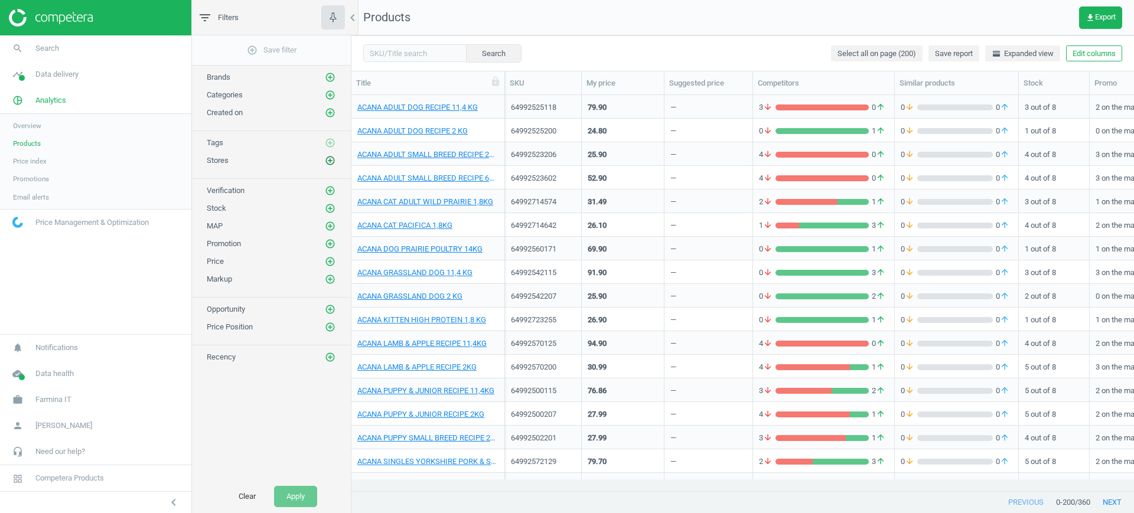
click at [327, 164] on icon "add_circle_outline" at bounding box center [330, 160] width 11 height 11
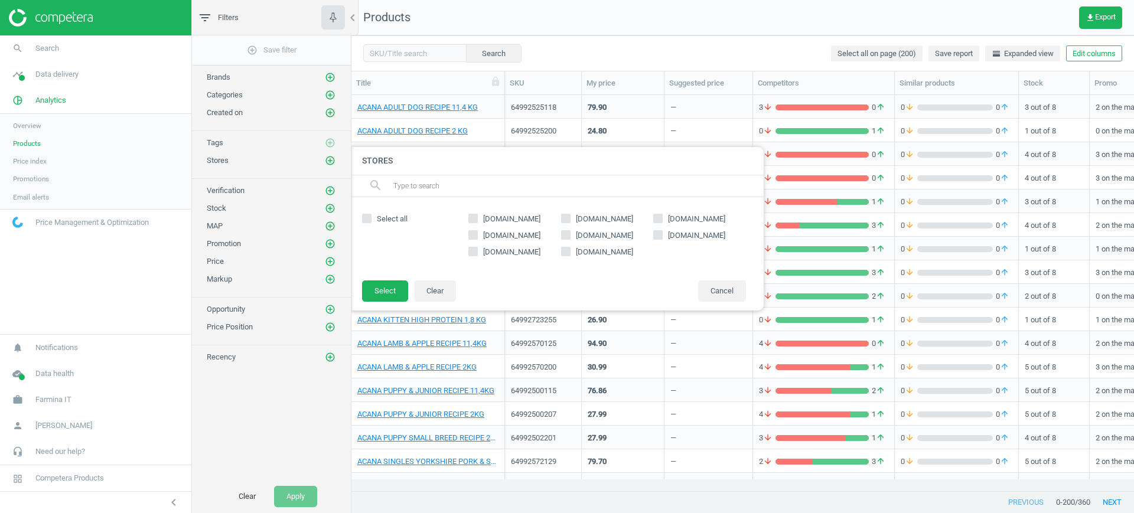
click at [664, 231] on label "[DOMAIN_NAME]" at bounding box center [699, 235] width 93 height 11
click at [662, 231] on input "[DOMAIN_NAME]" at bounding box center [658, 235] width 8 height 8
checkbox input "true"
click at [387, 288] on button "Select" at bounding box center [385, 291] width 46 height 21
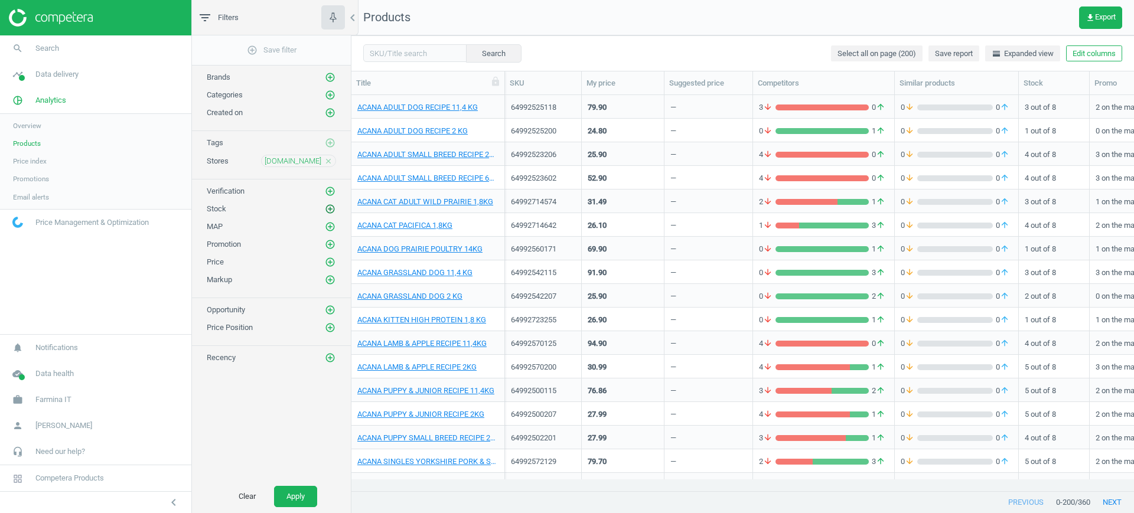
click at [331, 211] on icon "add_circle_outline" at bounding box center [330, 209] width 11 height 11
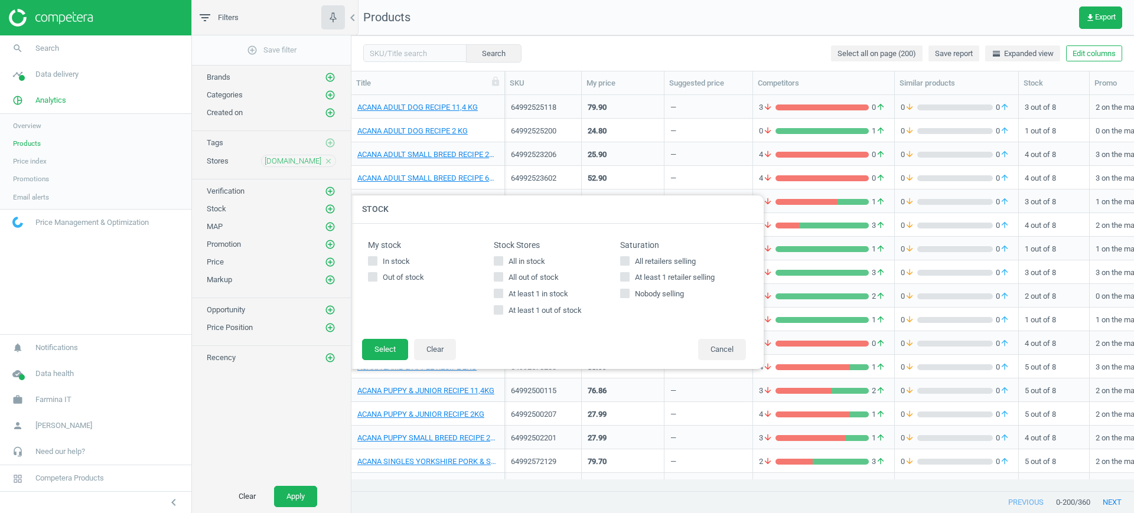
click at [506, 259] on span "All in stock" at bounding box center [526, 261] width 41 height 11
click at [503, 259] on input "All in stock" at bounding box center [499, 261] width 8 height 8
checkbox input "true"
click at [393, 345] on button "Select" at bounding box center [385, 349] width 46 height 21
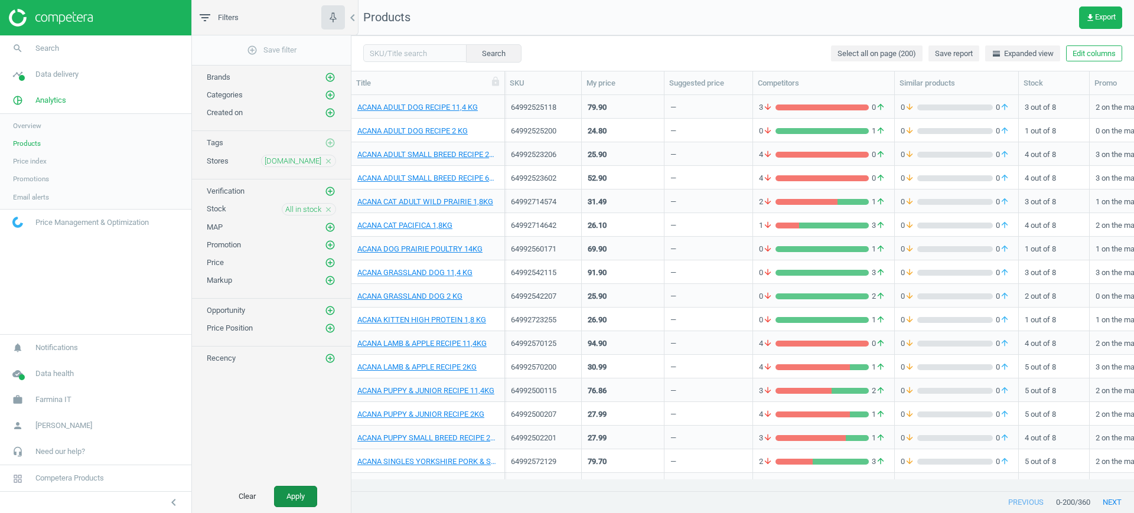
click at [306, 493] on button "Apply" at bounding box center [295, 496] width 43 height 21
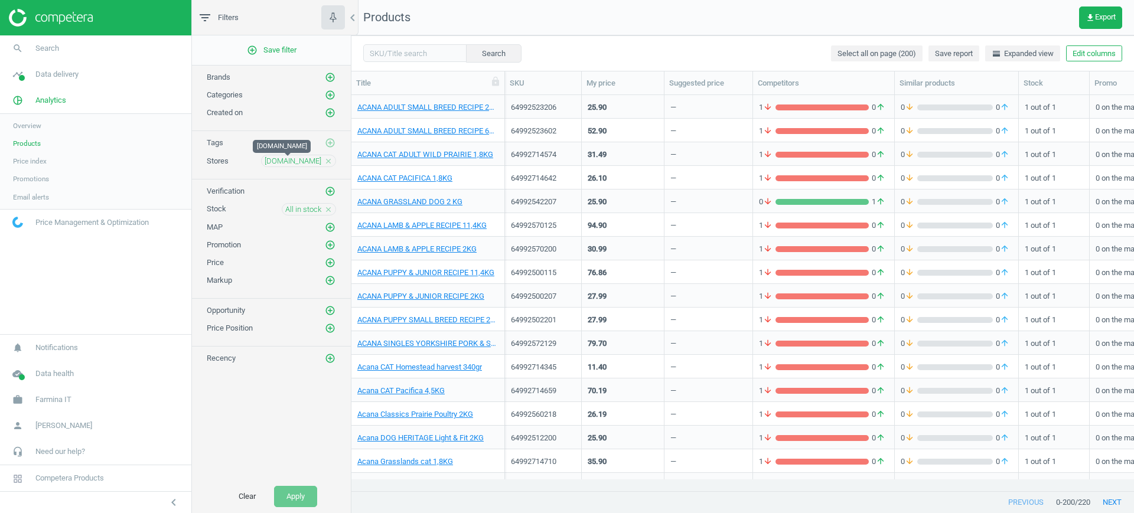
click at [293, 162] on span "[DOMAIN_NAME]" at bounding box center [293, 161] width 57 height 11
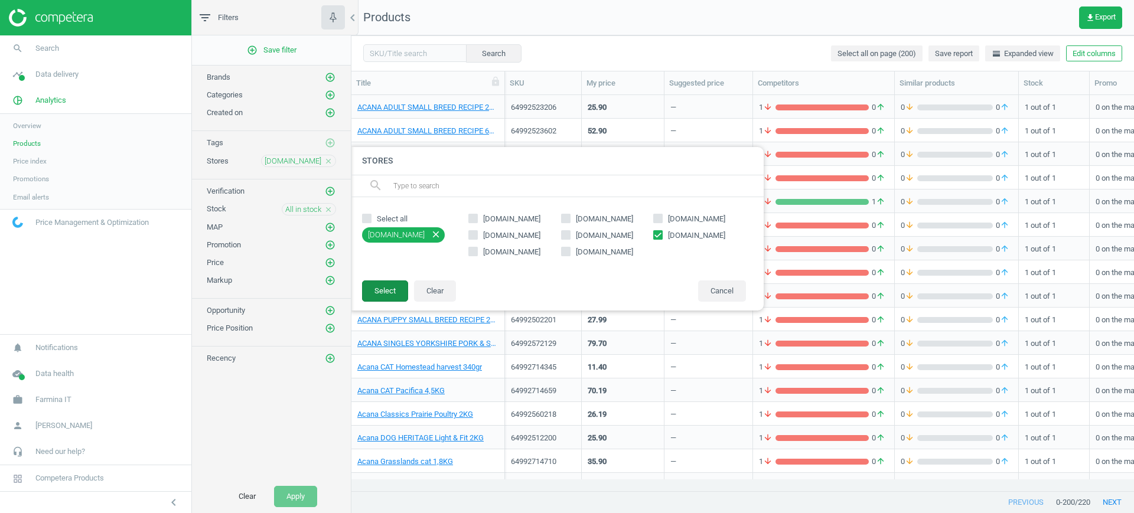
click at [397, 293] on button "Select" at bounding box center [385, 291] width 46 height 21
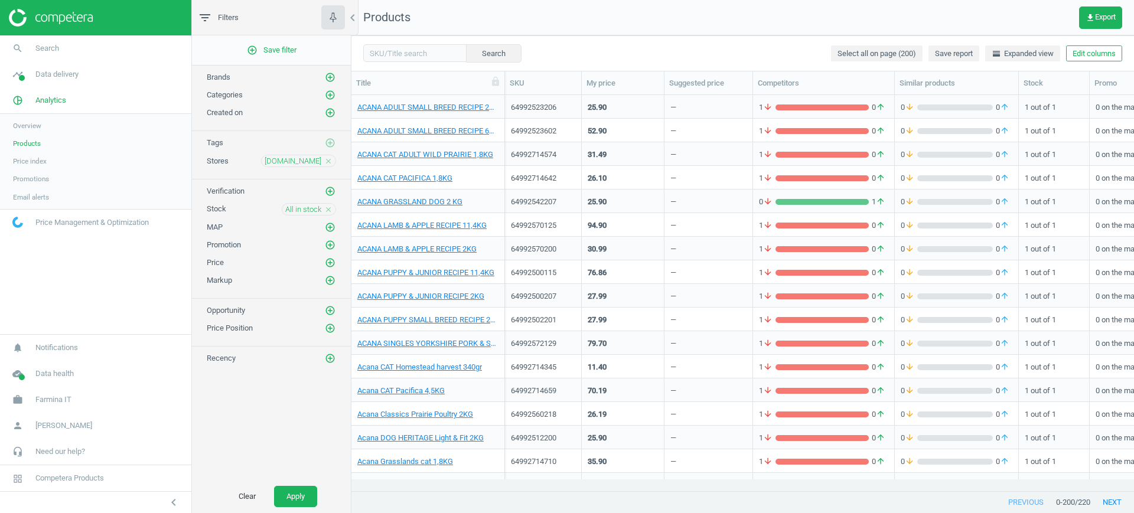
click at [286, 210] on div "All in stock close" at bounding box center [309, 209] width 54 height 12
click at [293, 210] on span "All in stock" at bounding box center [303, 209] width 36 height 11
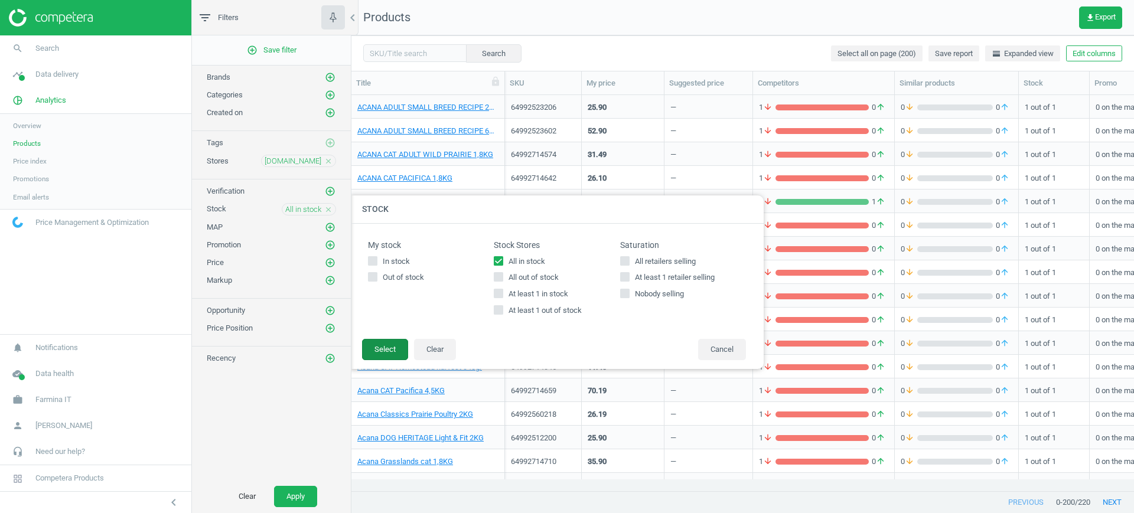
click at [388, 352] on button "Select" at bounding box center [385, 349] width 46 height 21
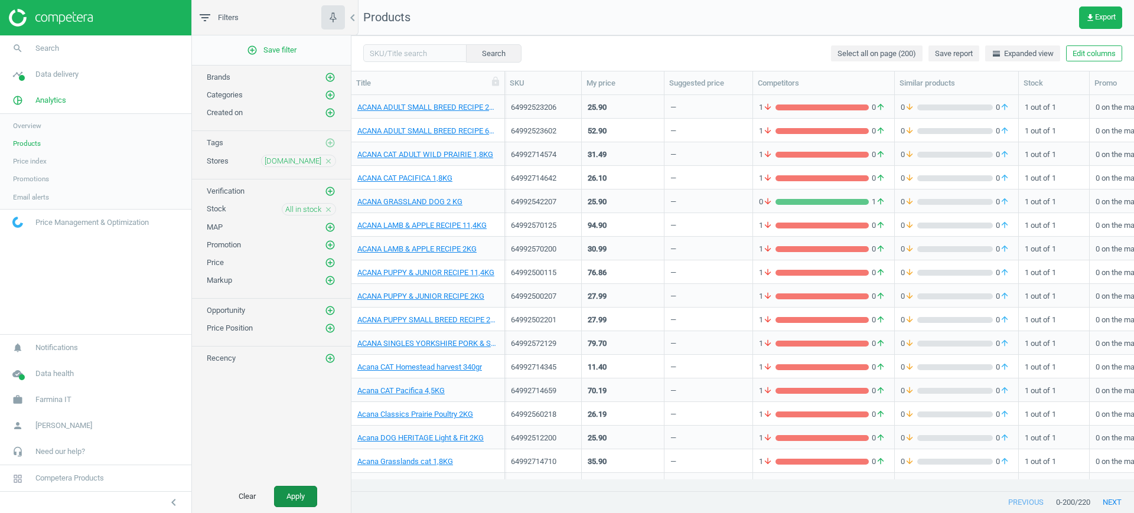
click at [287, 491] on button "Apply" at bounding box center [295, 496] width 43 height 21
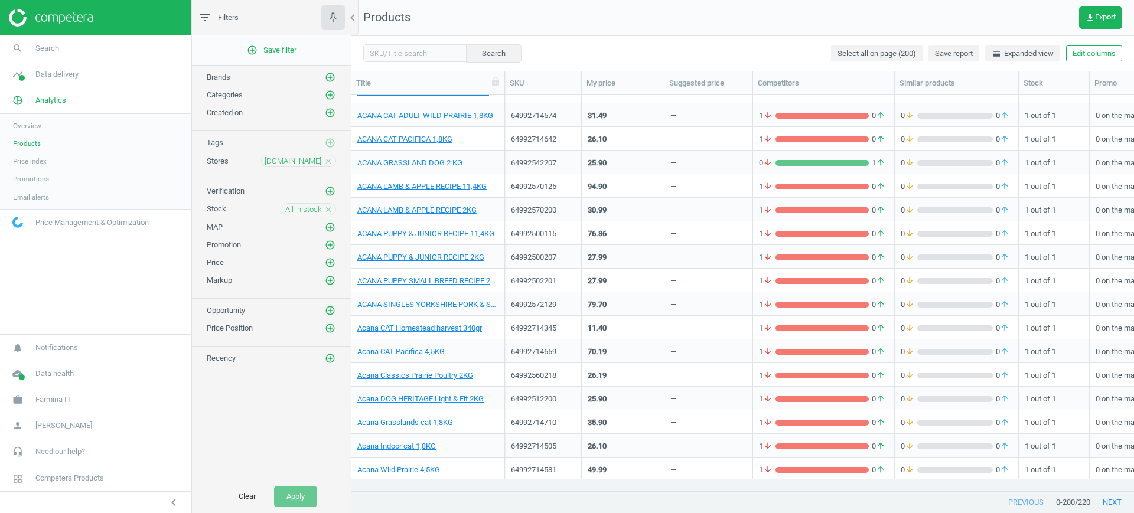
scroll to position [38, 0]
click at [426, 236] on link "ACANA PUPPY & JUNIOR RECIPE 11,4KG" at bounding box center [425, 234] width 137 height 11
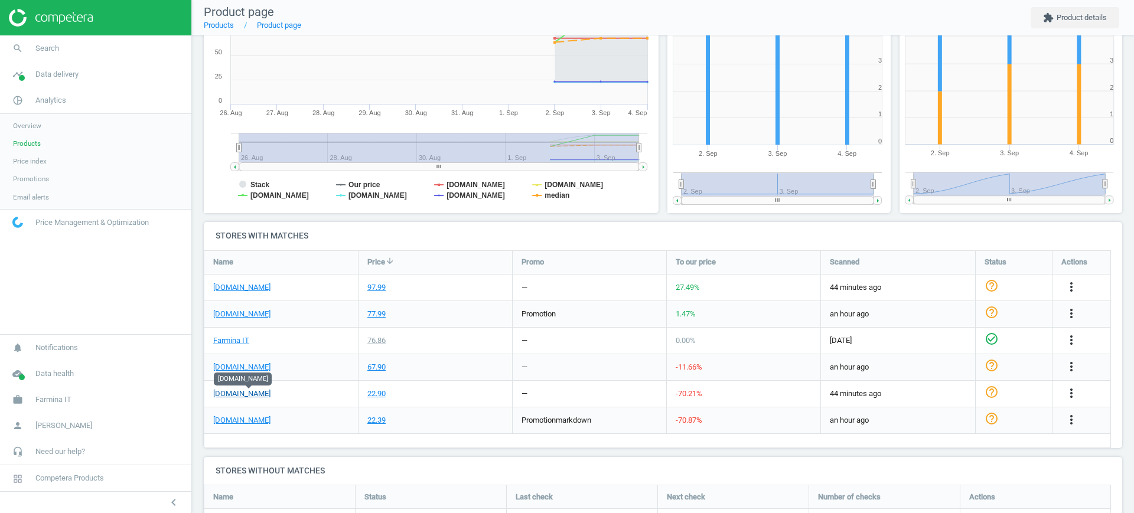
click at [260, 396] on link "[DOMAIN_NAME]" at bounding box center [241, 394] width 57 height 11
